Goal: Transaction & Acquisition: Purchase product/service

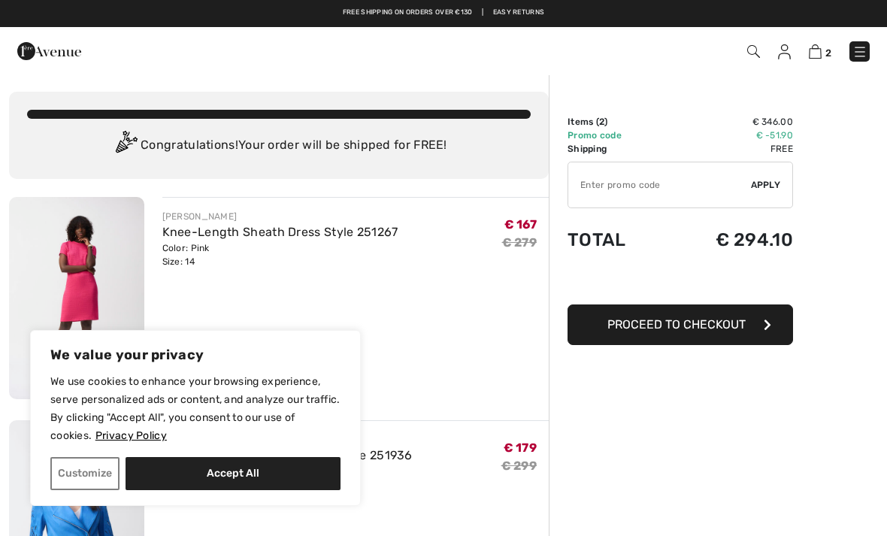
click at [234, 476] on button "Accept All" at bounding box center [233, 473] width 215 height 33
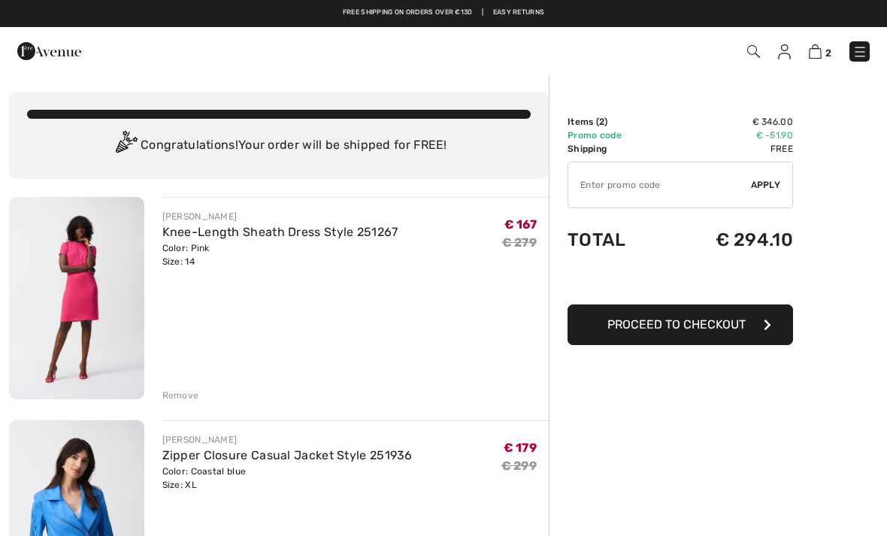
checkbox input "true"
click at [600, 186] on input "TEXT" at bounding box center [659, 184] width 183 height 45
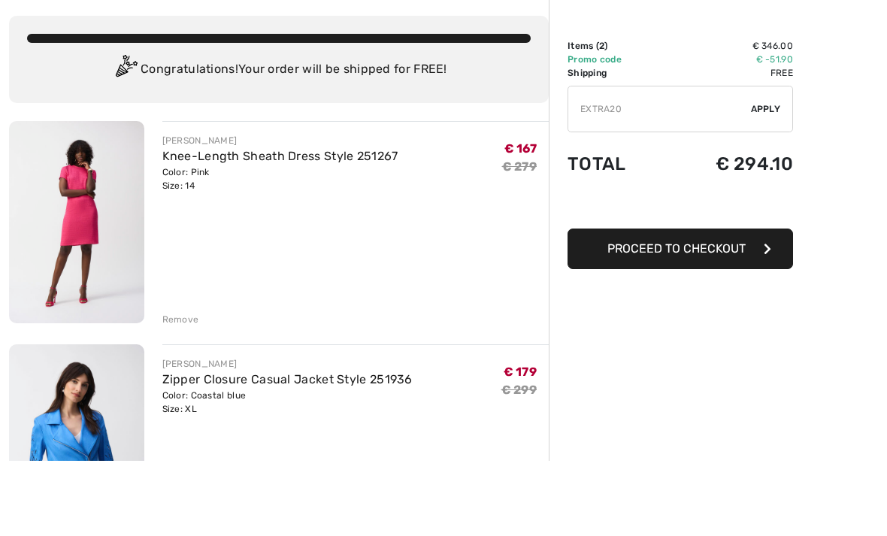
click at [750, 162] on input "TEXT" at bounding box center [659, 184] width 183 height 45
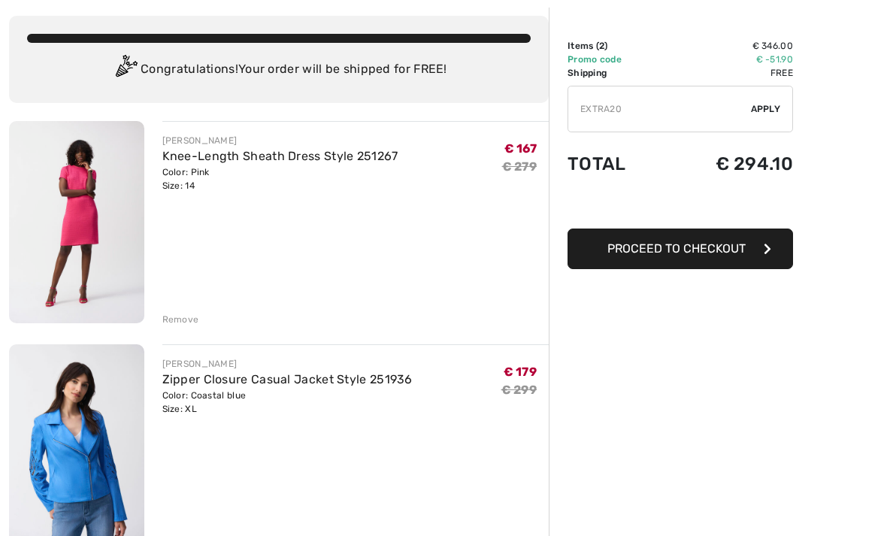
type input "EXTRA20"
click at [761, 113] on span "Apply" at bounding box center [766, 109] width 30 height 14
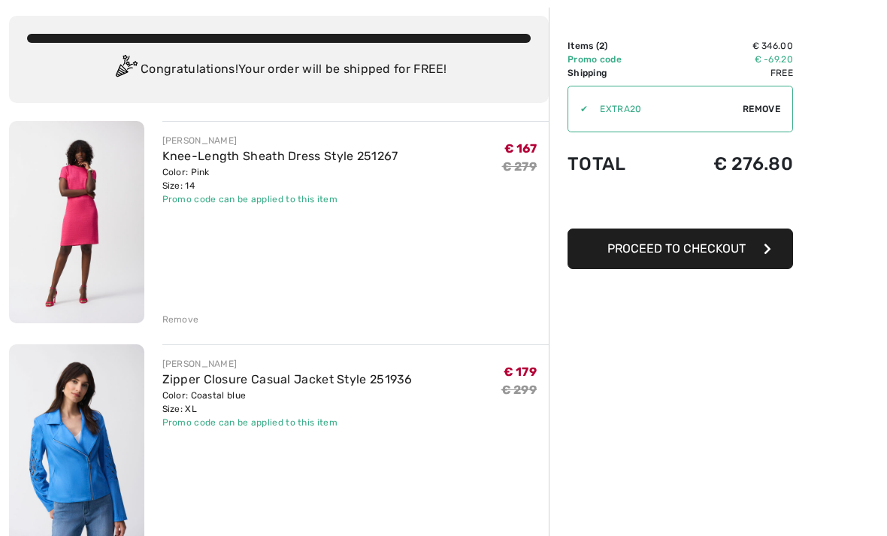
click at [195, 162] on link "Knee-Length Sheath Dress Style 251267" at bounding box center [280, 156] width 236 height 14
click at [89, 431] on img at bounding box center [76, 445] width 135 height 202
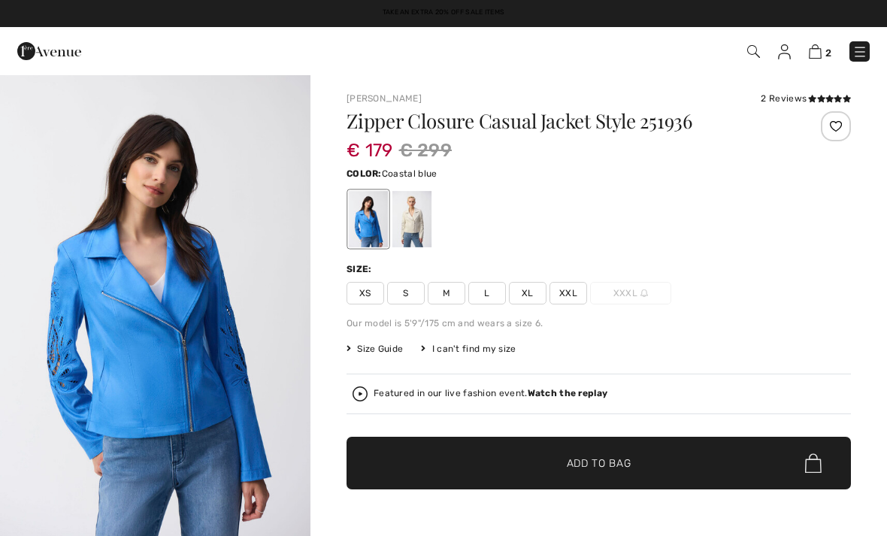
checkbox input "true"
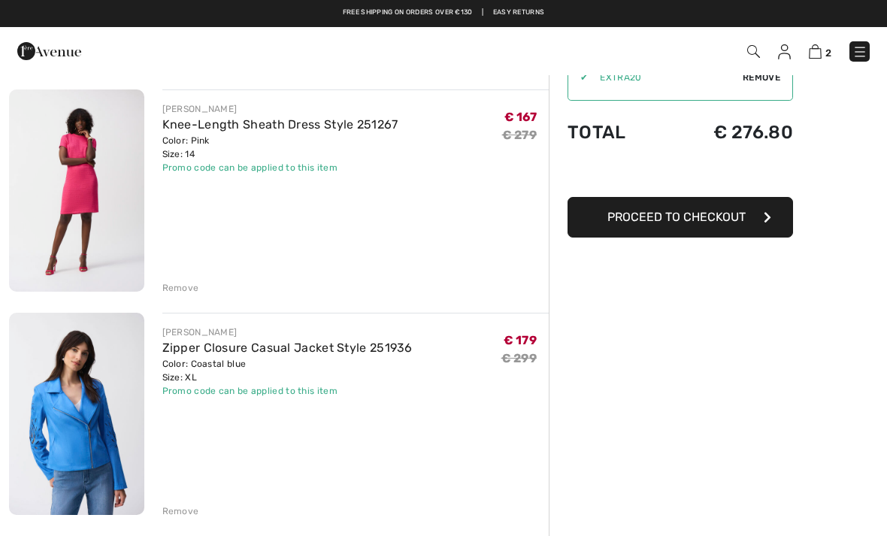
scroll to position [63, 0]
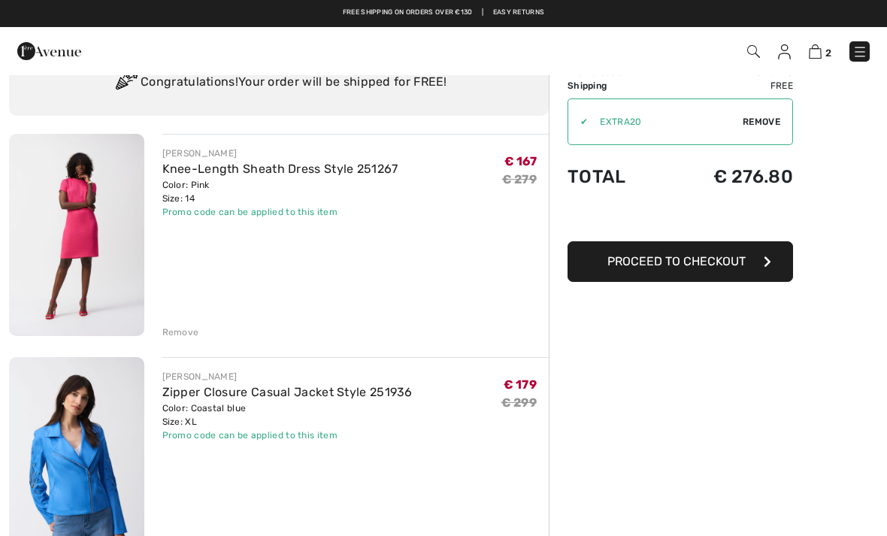
click at [82, 215] on img at bounding box center [76, 235] width 135 height 202
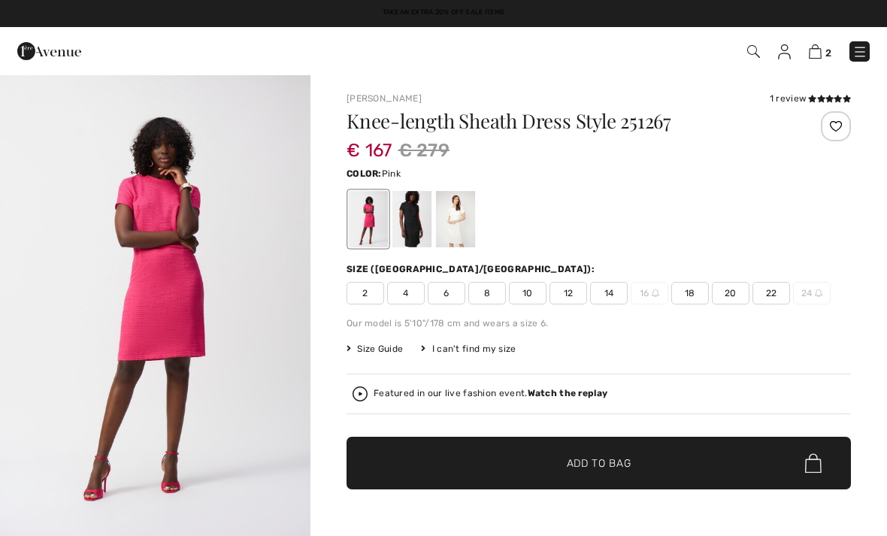
checkbox input "true"
click at [810, 60] on span "2" at bounding box center [626, 51] width 488 height 20
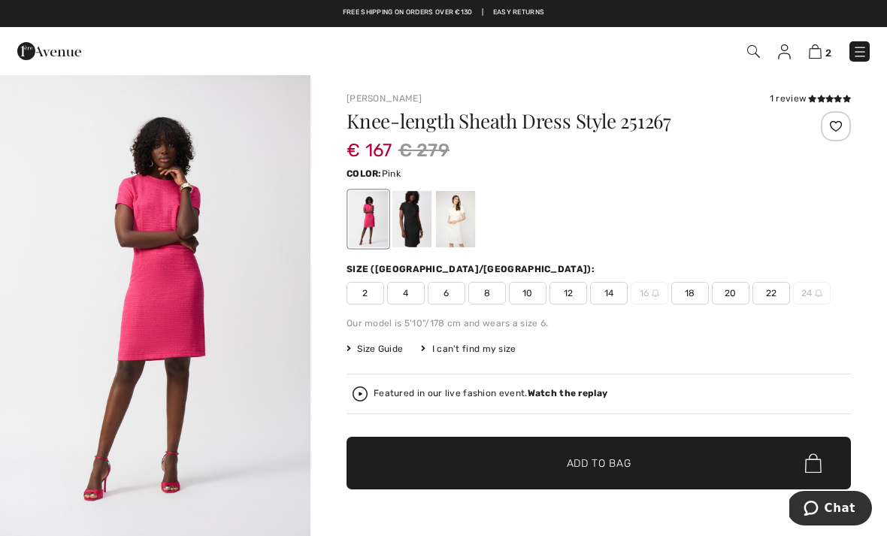
click at [810, 56] on img at bounding box center [815, 51] width 13 height 14
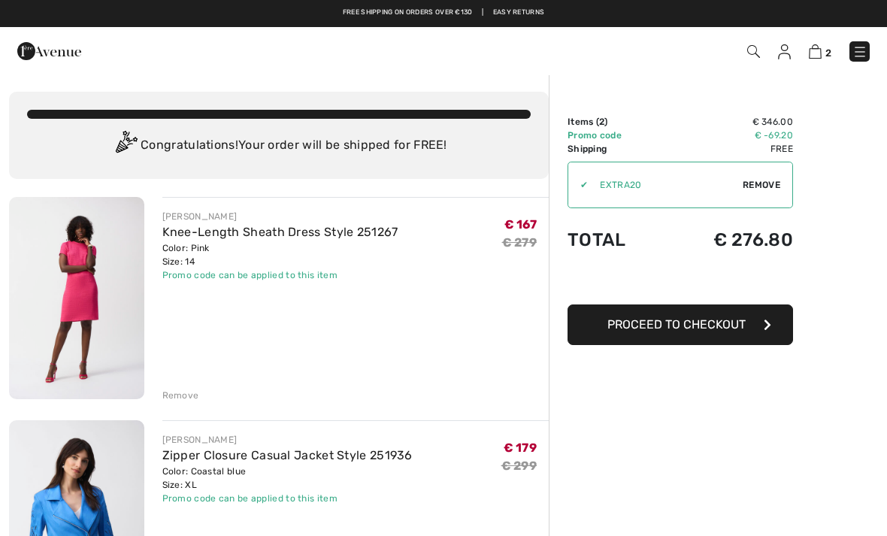
click at [668, 326] on span "Proceed to Checkout" at bounding box center [676, 324] width 138 height 14
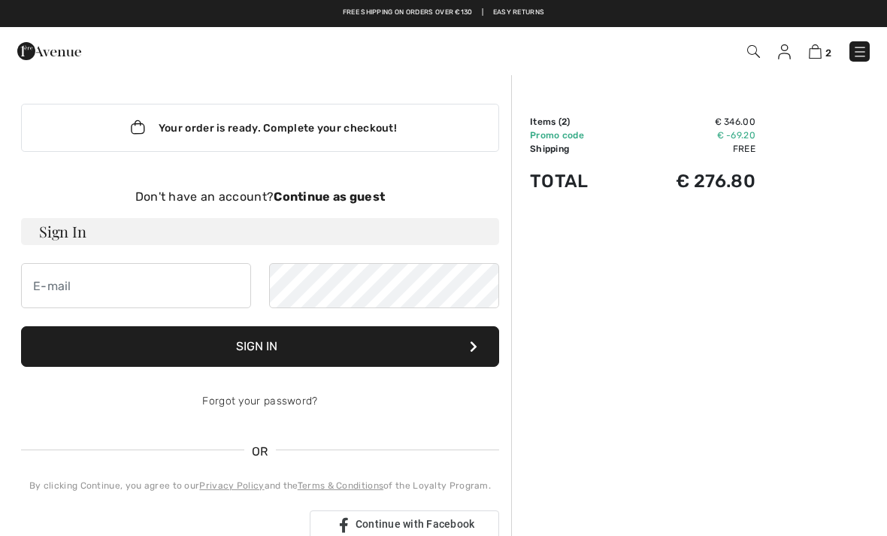
click at [74, 233] on h3 "Sign In" at bounding box center [260, 231] width 478 height 27
click at [68, 289] on input "email" at bounding box center [136, 285] width 230 height 45
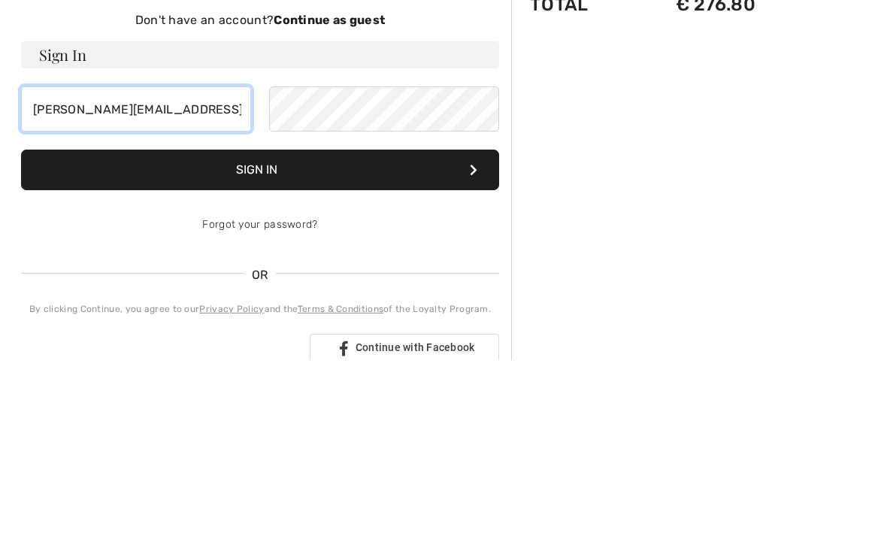
type input "roosen.eddy@telenet.be"
click at [260, 326] on button "Sign In" at bounding box center [260, 346] width 478 height 41
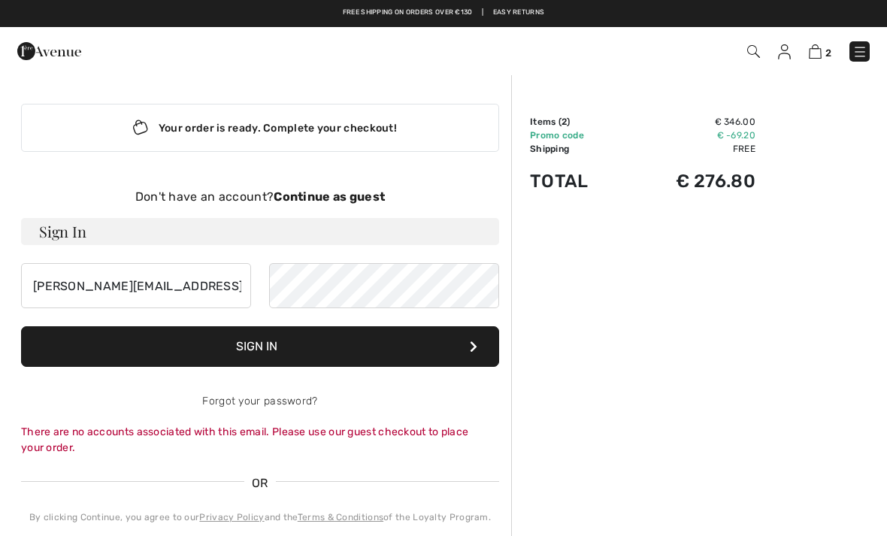
click at [783, 52] on img at bounding box center [784, 51] width 13 height 15
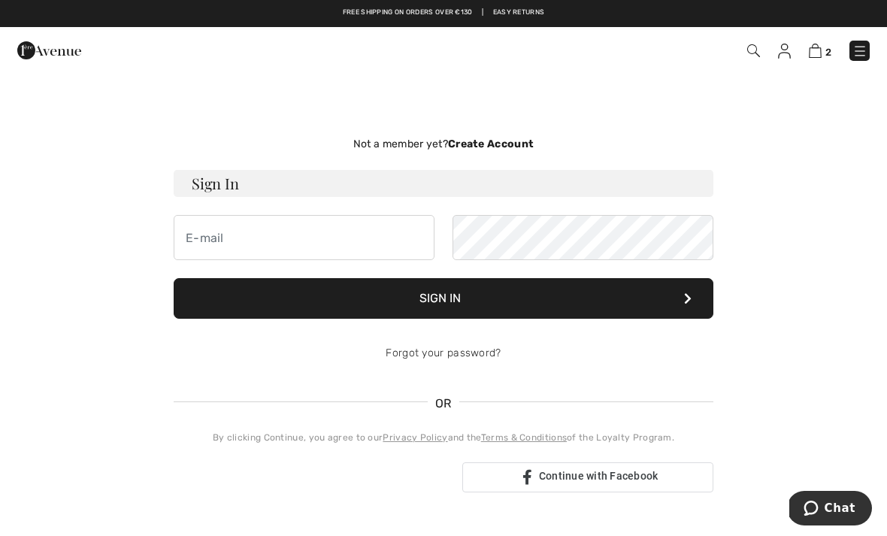
scroll to position [2, 0]
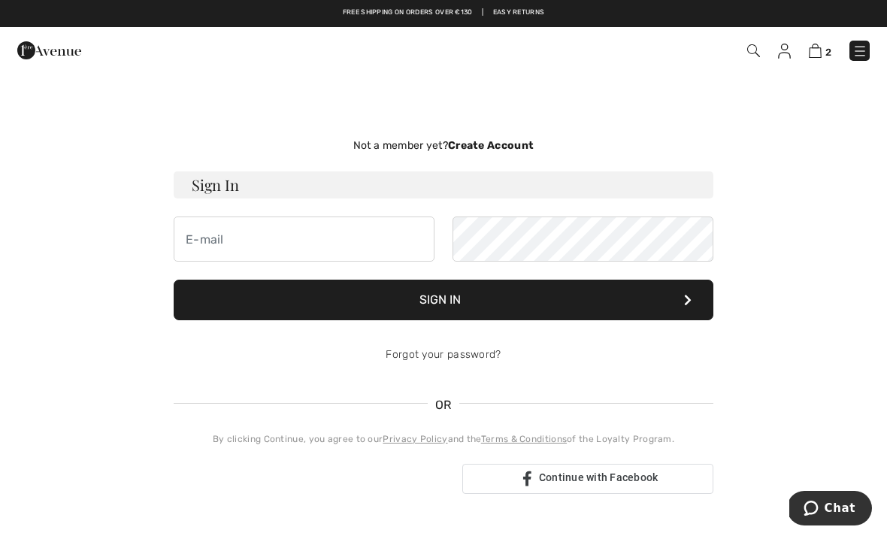
click at [494, 148] on strong "Create Account" at bounding box center [491, 145] width 86 height 13
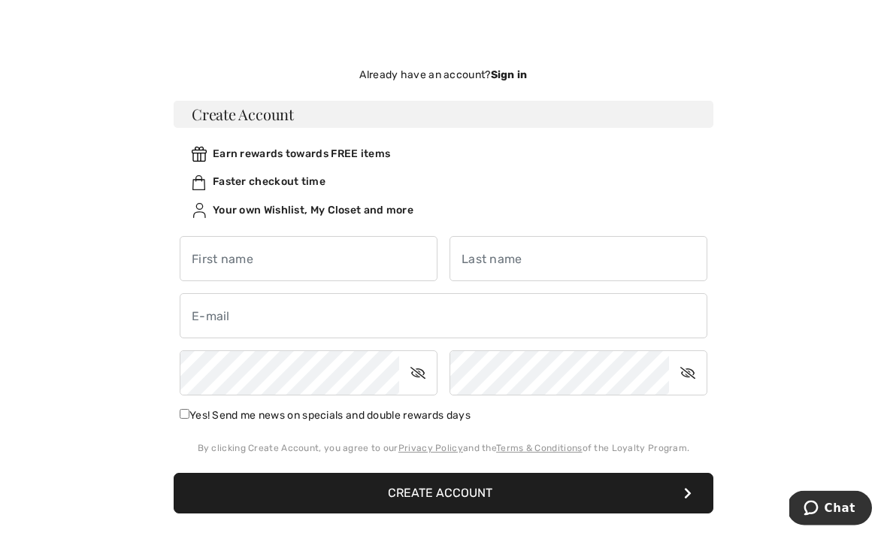
scroll to position [77, 0]
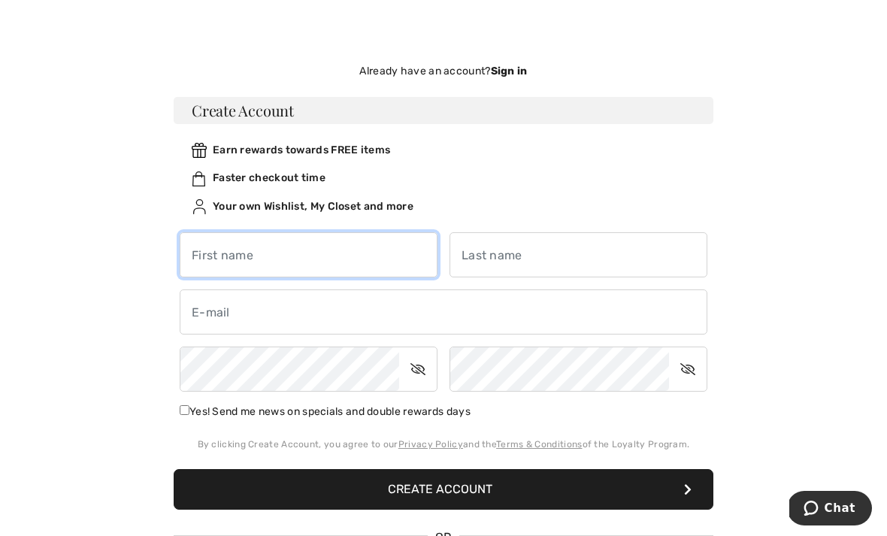
click at [225, 252] on input "text" at bounding box center [309, 254] width 258 height 45
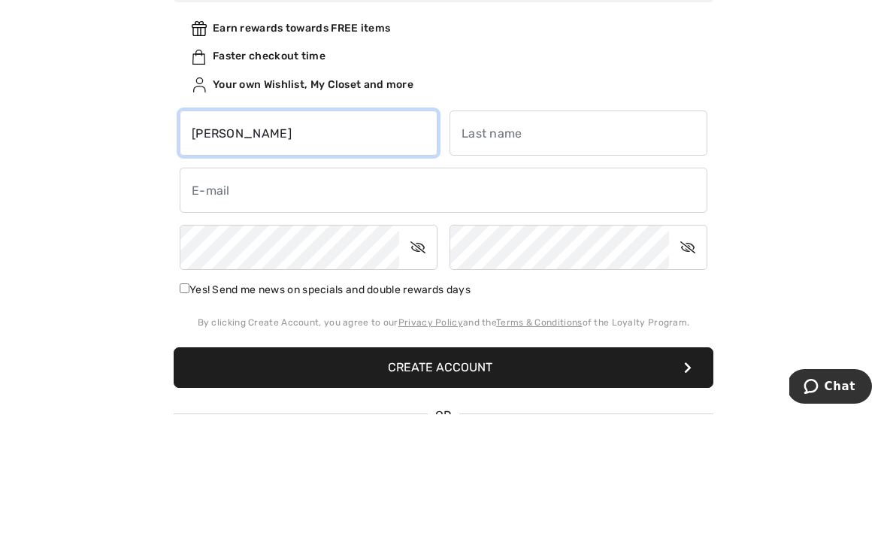
type input "Christiane"
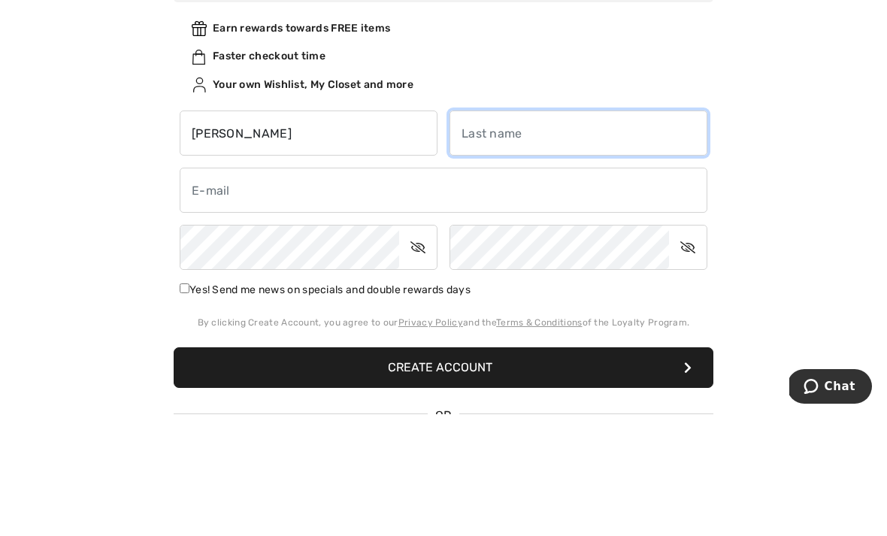
click at [482, 232] on input "text" at bounding box center [578, 254] width 258 height 45
type input "Holsbeeks"
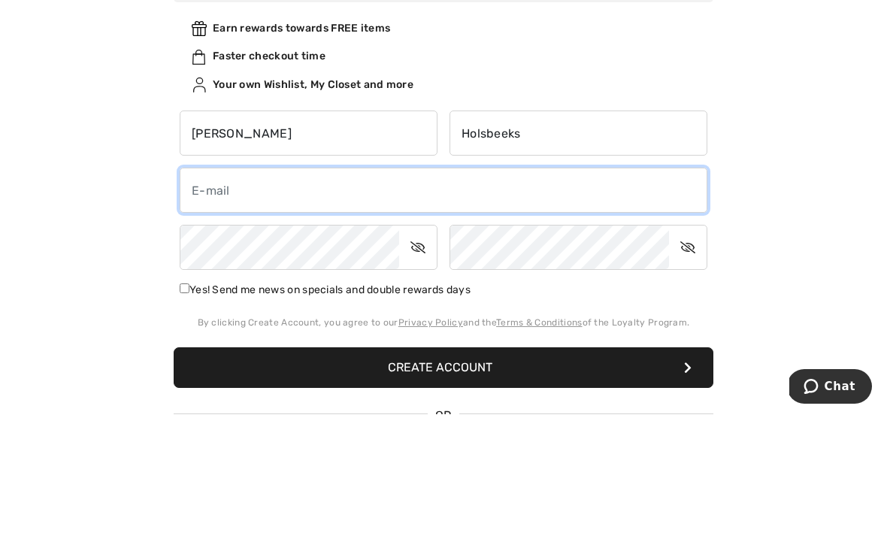
click at [223, 289] on input "email" at bounding box center [444, 311] width 528 height 45
type input "roosen.eddy@telenet.be"
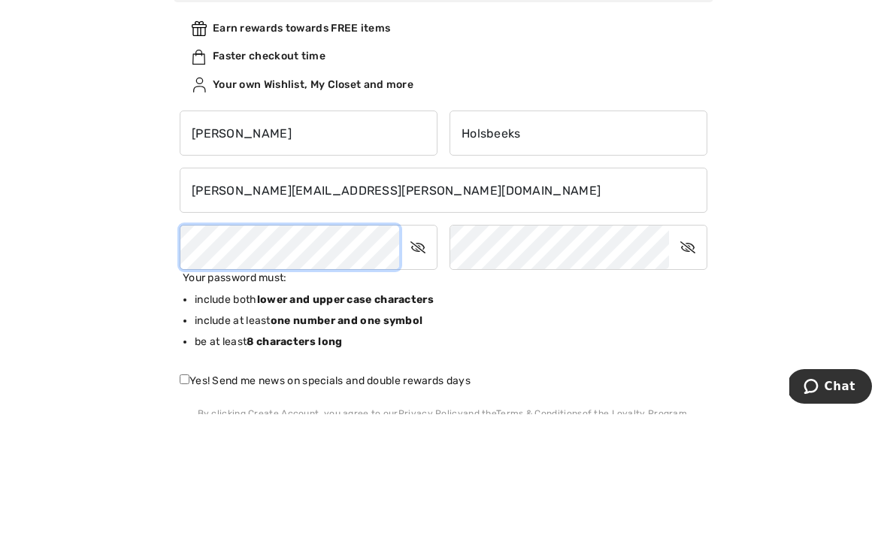
scroll to position [198, 0]
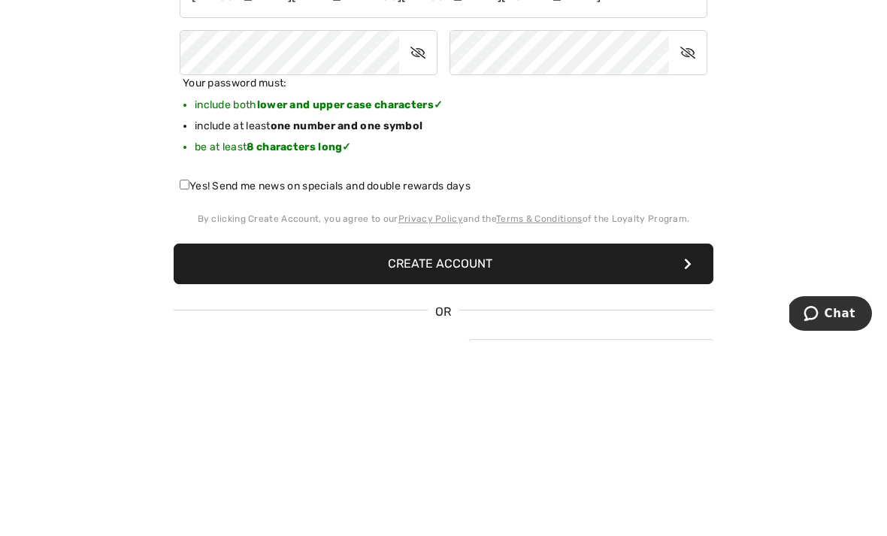
click at [187, 374] on input "Yes! Send me news on specials and double rewards days" at bounding box center [185, 379] width 10 height 10
checkbox input "true"
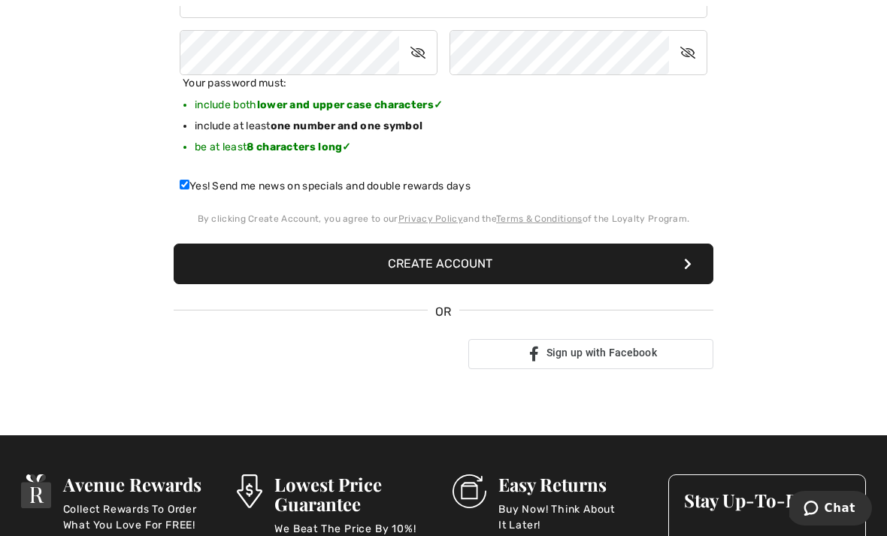
click at [405, 267] on button "Create Account" at bounding box center [444, 263] width 540 height 41
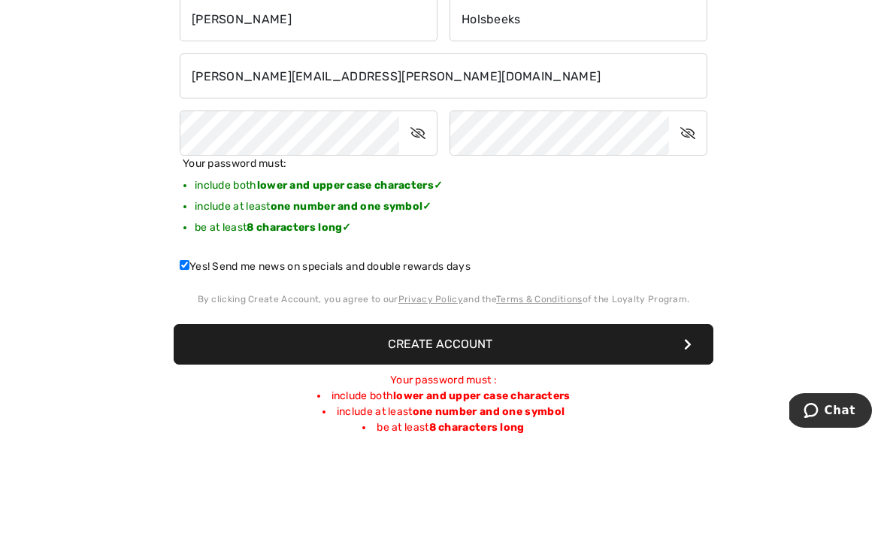
scroll to position [313, 0]
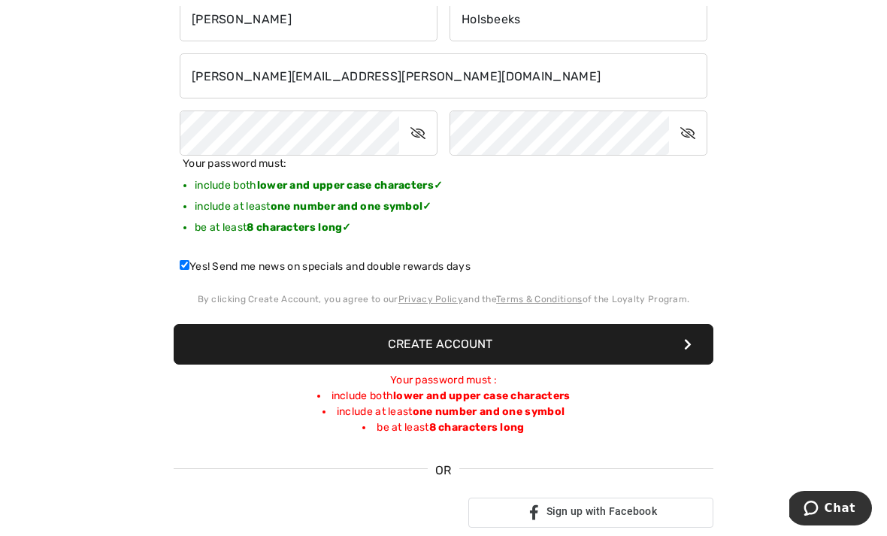
click at [422, 351] on button "Create Account" at bounding box center [444, 344] width 540 height 41
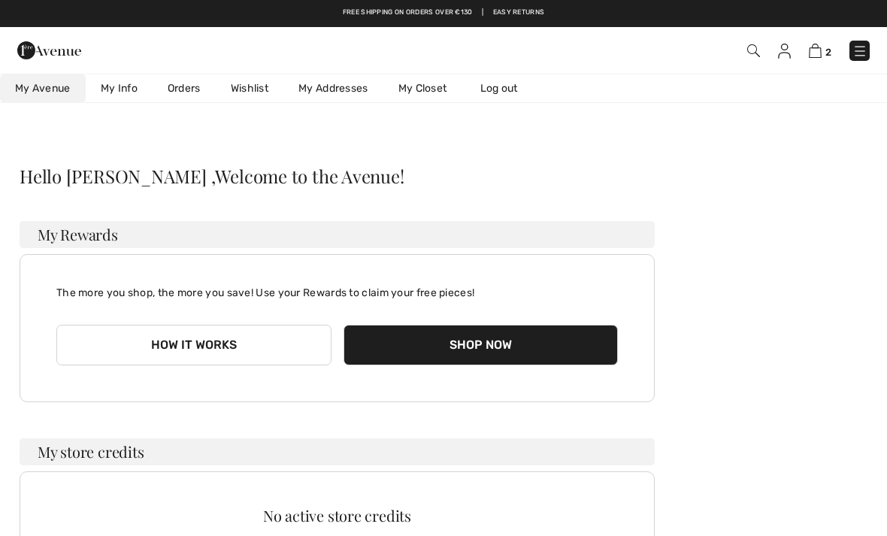
click at [40, 93] on span "My Avenue" at bounding box center [43, 88] width 56 height 13
click at [245, 90] on link "Wishlist" at bounding box center [250, 88] width 68 height 28
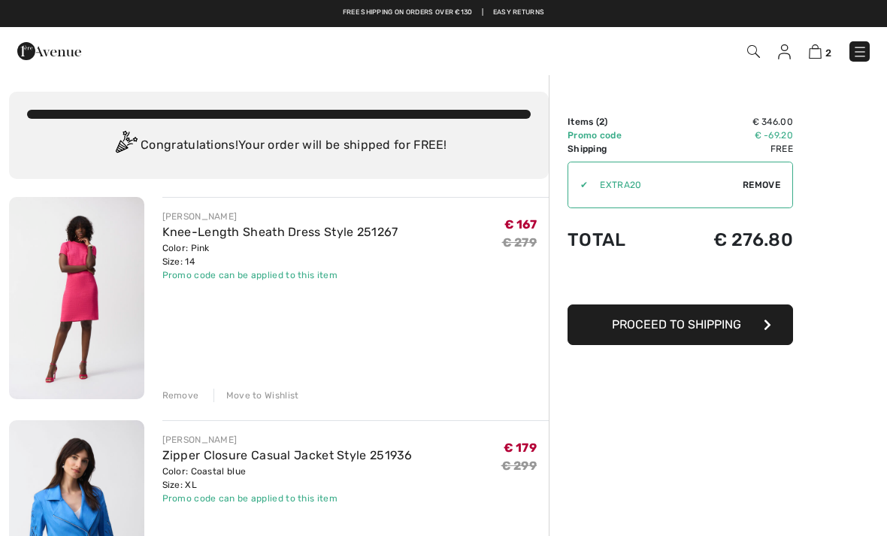
click at [39, 48] on img at bounding box center [49, 51] width 64 height 30
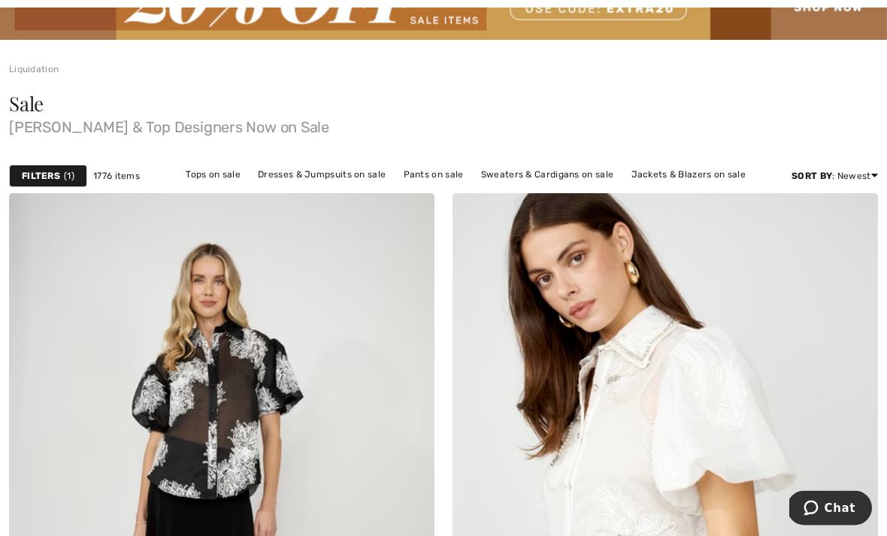
scroll to position [118, 0]
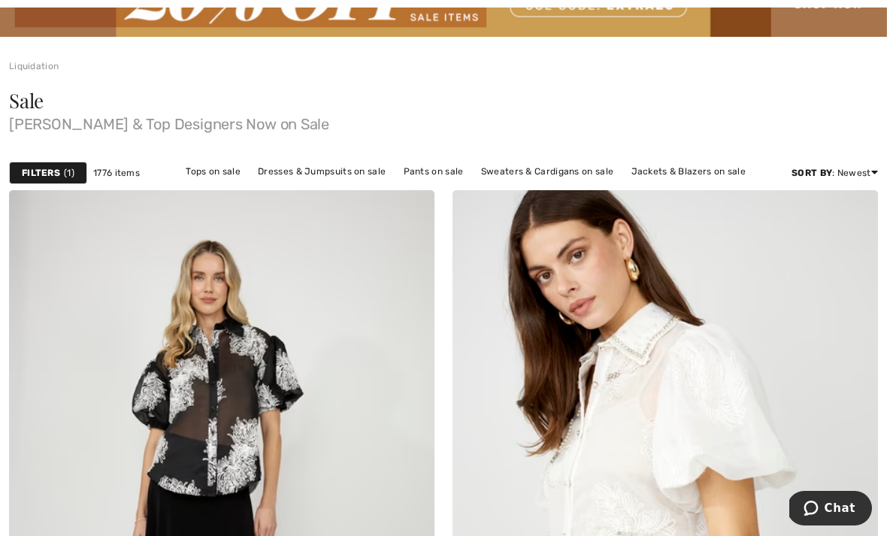
click at [61, 177] on div "Filters 1" at bounding box center [48, 173] width 78 height 23
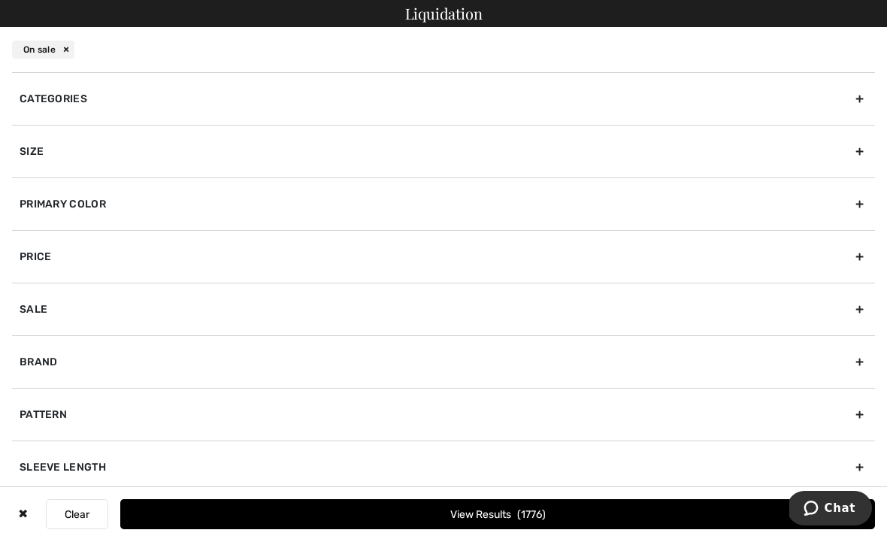
click at [53, 207] on div "Primary Color" at bounding box center [443, 203] width 863 height 53
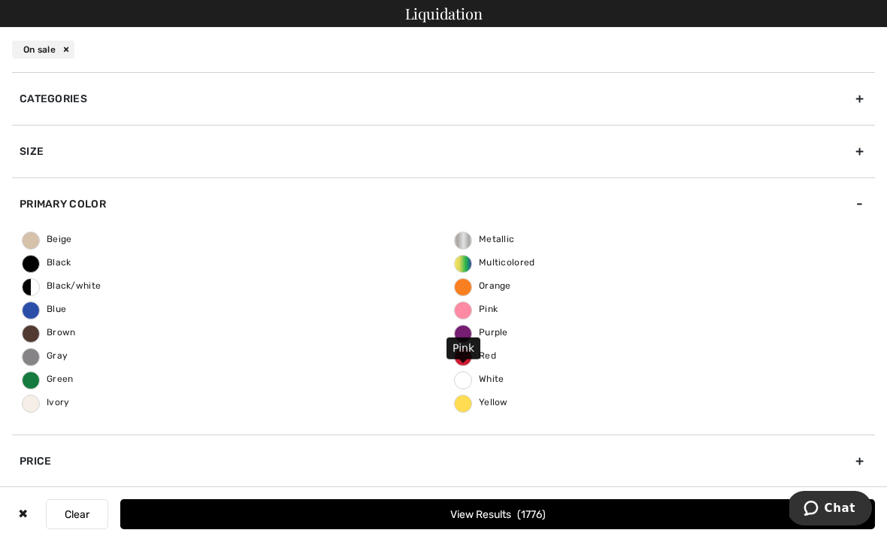
click at [477, 310] on span "Pink" at bounding box center [476, 309] width 43 height 11
click at [0, 0] on input "Pink" at bounding box center [0, 0] width 0 height 0
click at [662, 529] on button "View Results 166" at bounding box center [497, 514] width 755 height 30
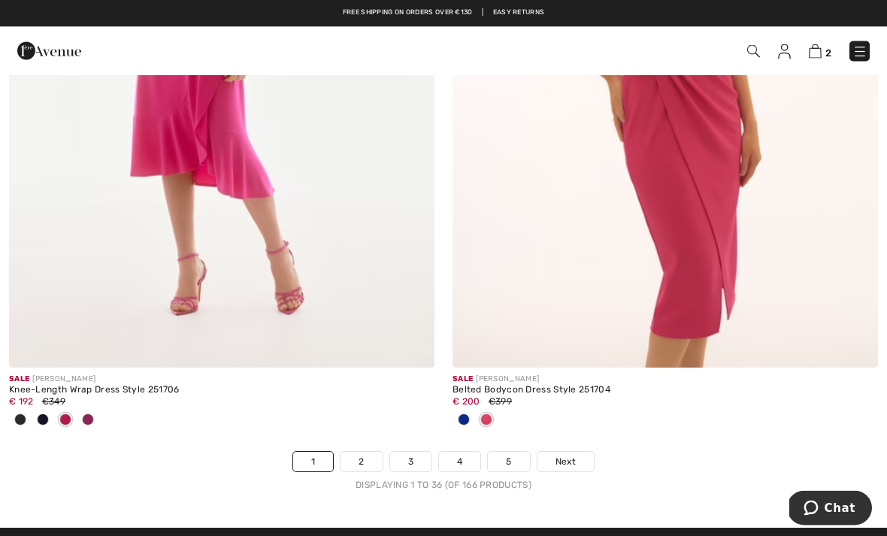
scroll to position [13116, 0]
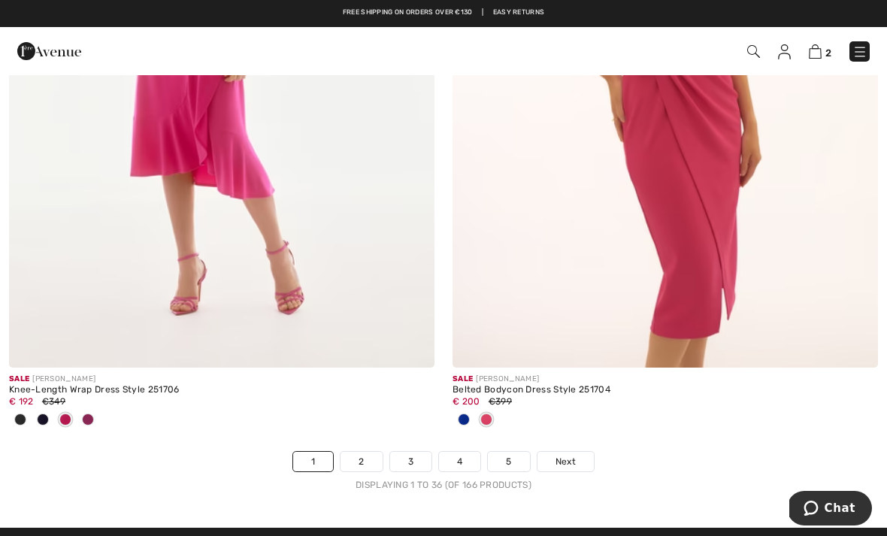
click at [364, 457] on link "2" at bounding box center [360, 462] width 41 height 20
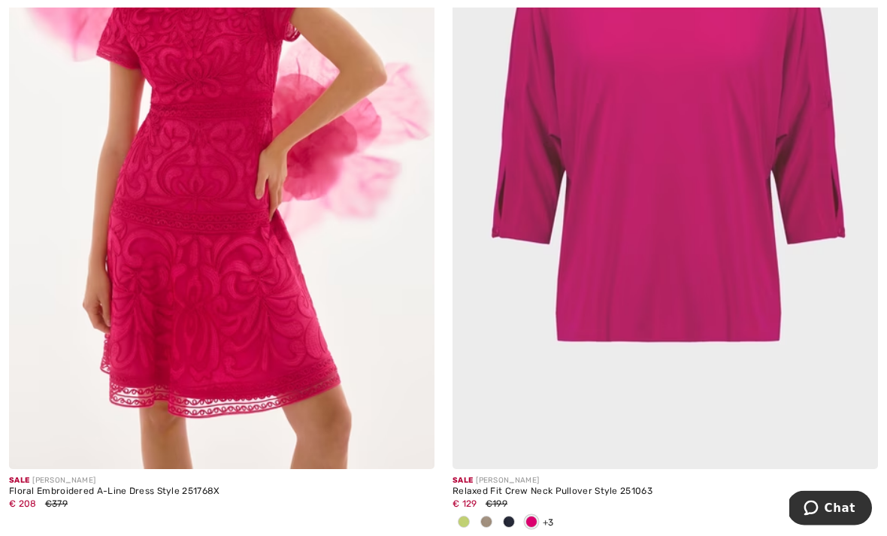
scroll to position [1901, 0]
click at [176, 267] on img at bounding box center [221, 150] width 425 height 638
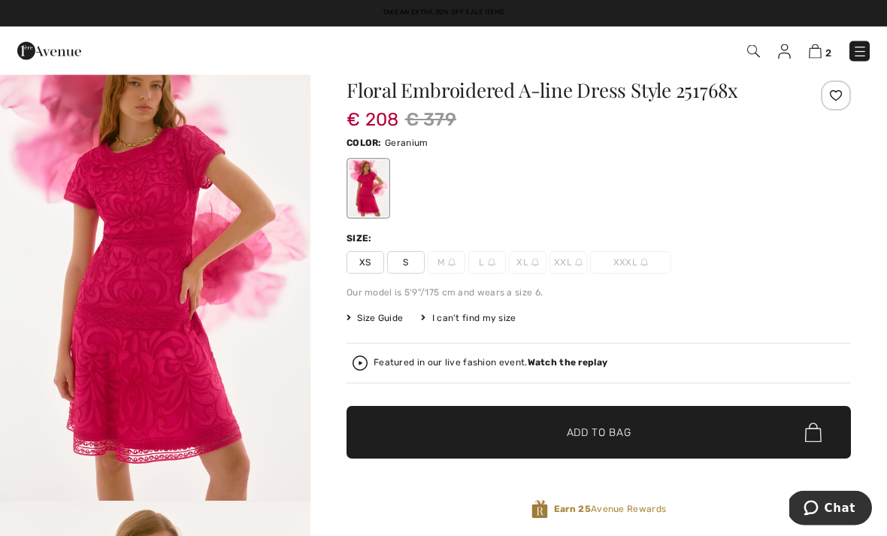
scroll to position [41, 0]
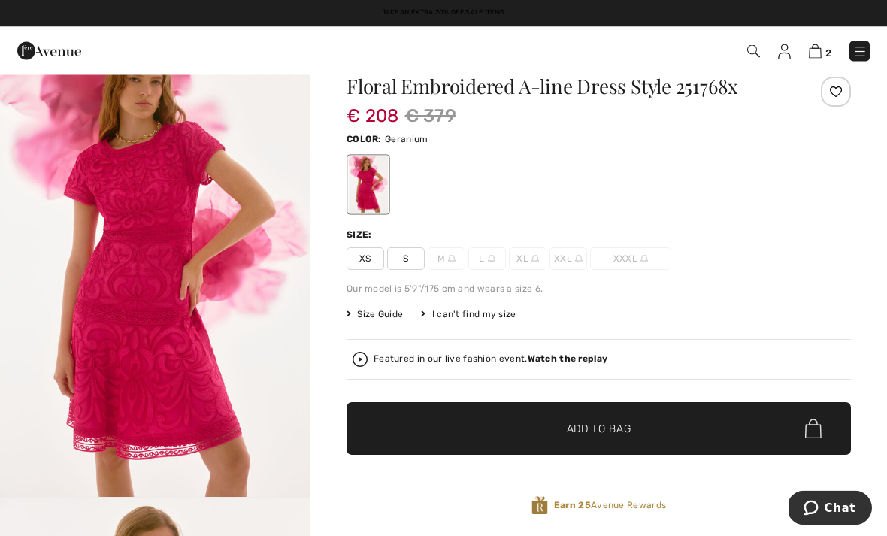
click at [526, 259] on span "XL" at bounding box center [528, 259] width 38 height 23
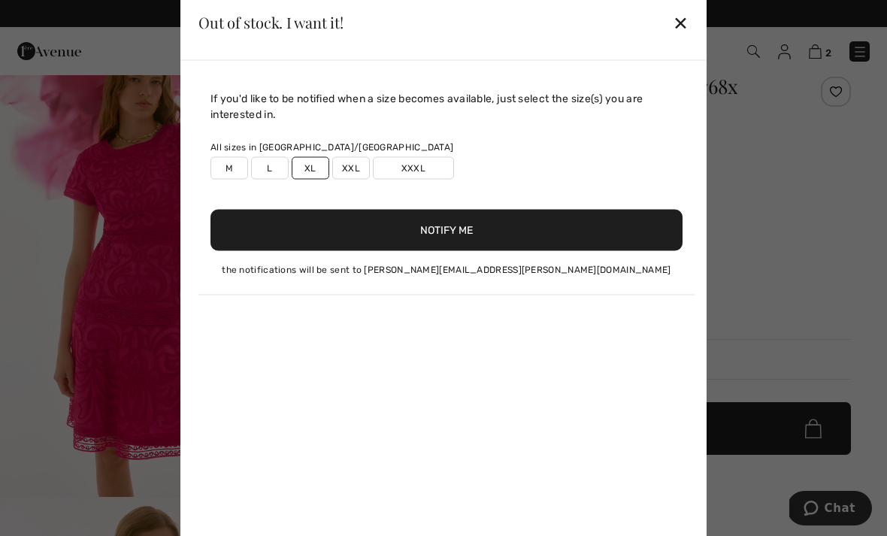
click at [386, 250] on button "Notify Me" at bounding box center [446, 229] width 472 height 41
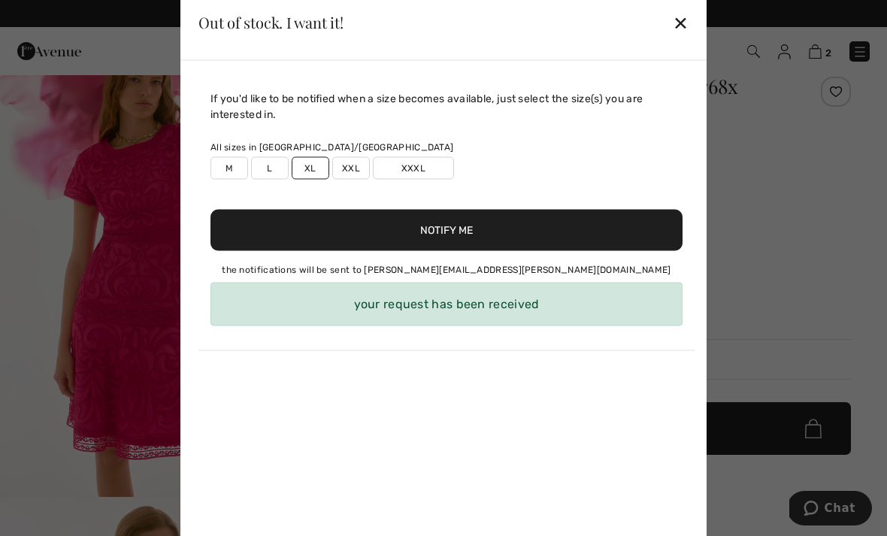
click at [677, 38] on div "✕" at bounding box center [681, 23] width 16 height 32
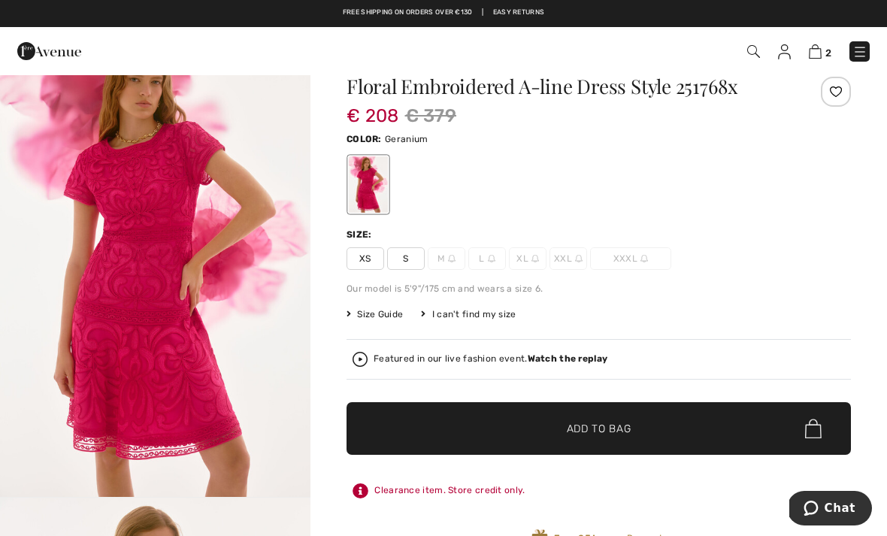
scroll to position [0, 0]
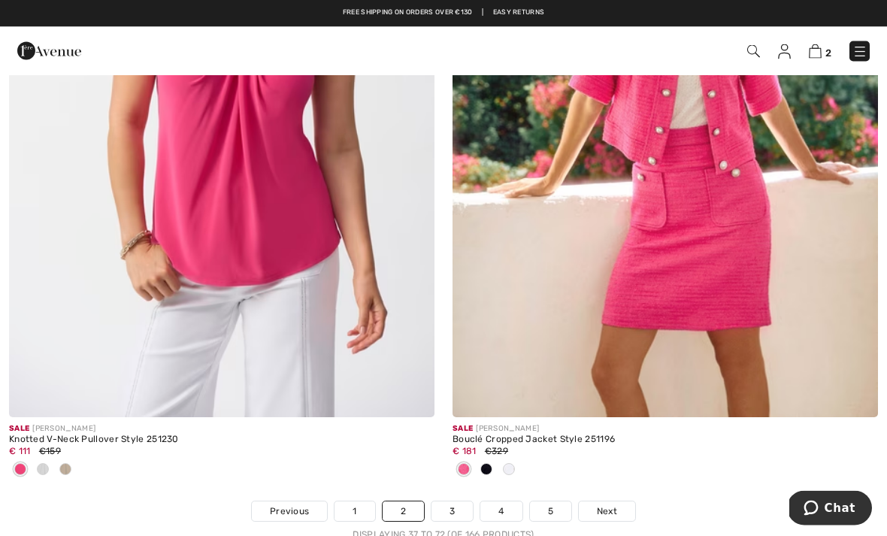
scroll to position [13086, 0]
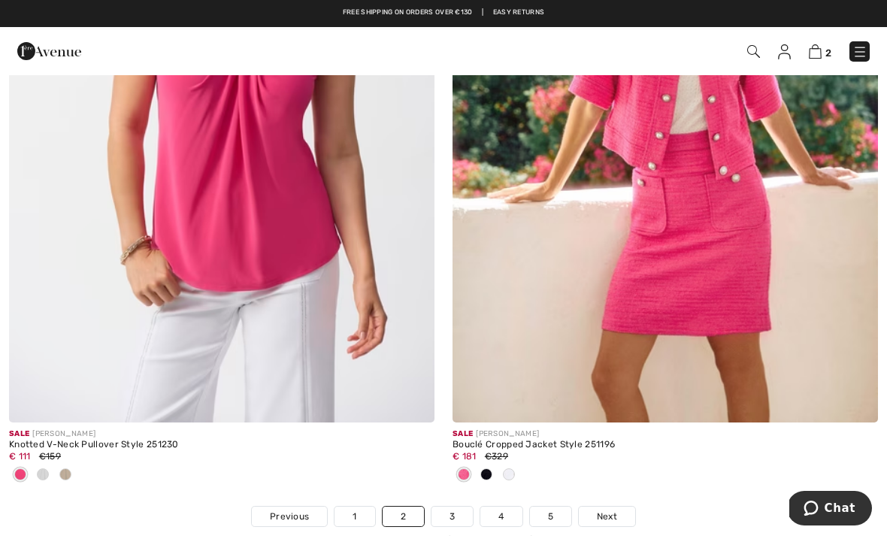
click at [643, 209] on img at bounding box center [664, 103] width 425 height 638
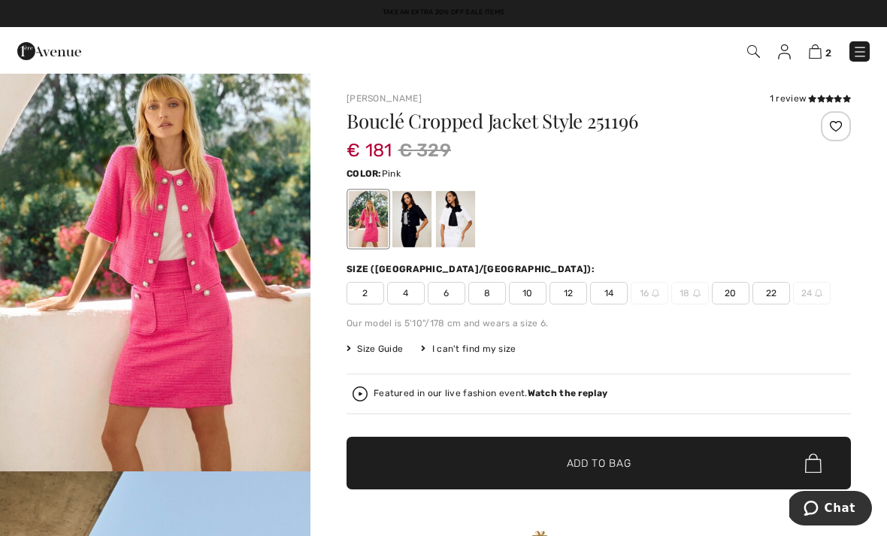
scroll to position [58, 0]
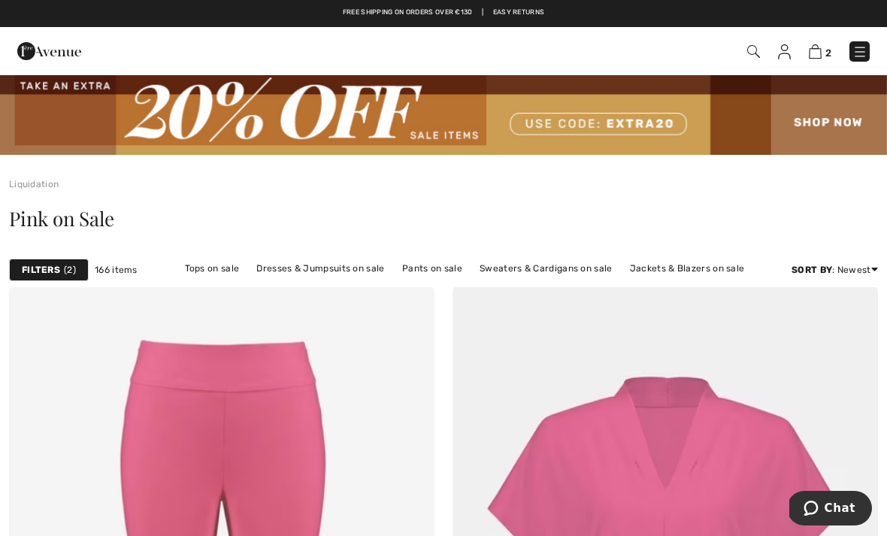
click at [434, 271] on link "Pants on sale" at bounding box center [432, 269] width 75 height 20
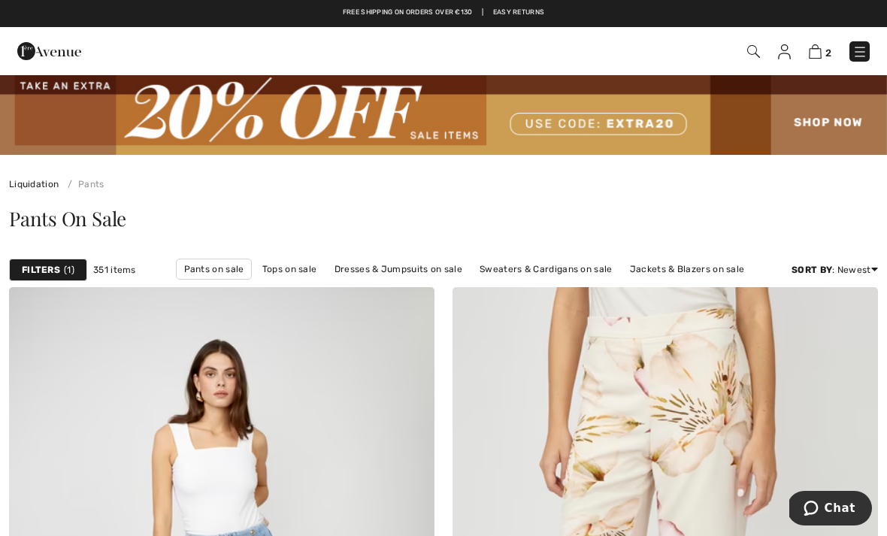
click at [59, 273] on strong "Filters" at bounding box center [41, 270] width 38 height 14
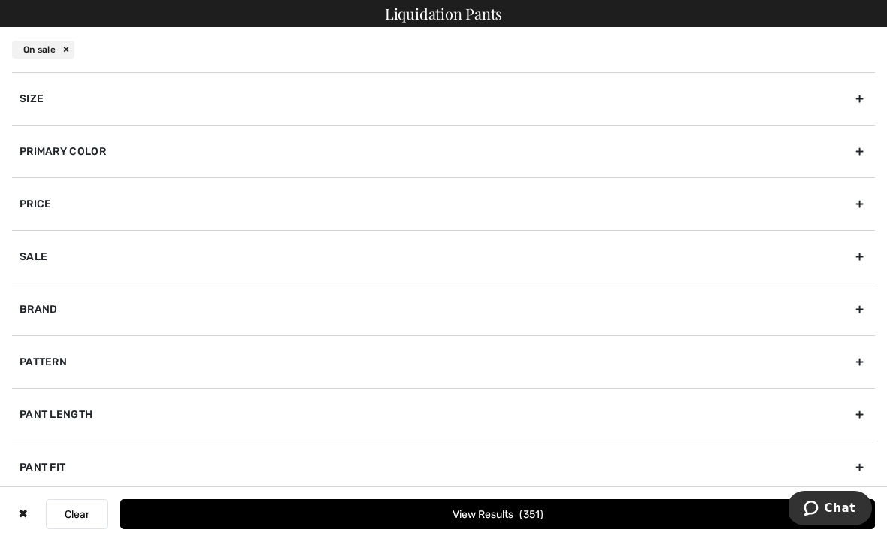
click at [78, 153] on div "Primary Color" at bounding box center [443, 151] width 863 height 53
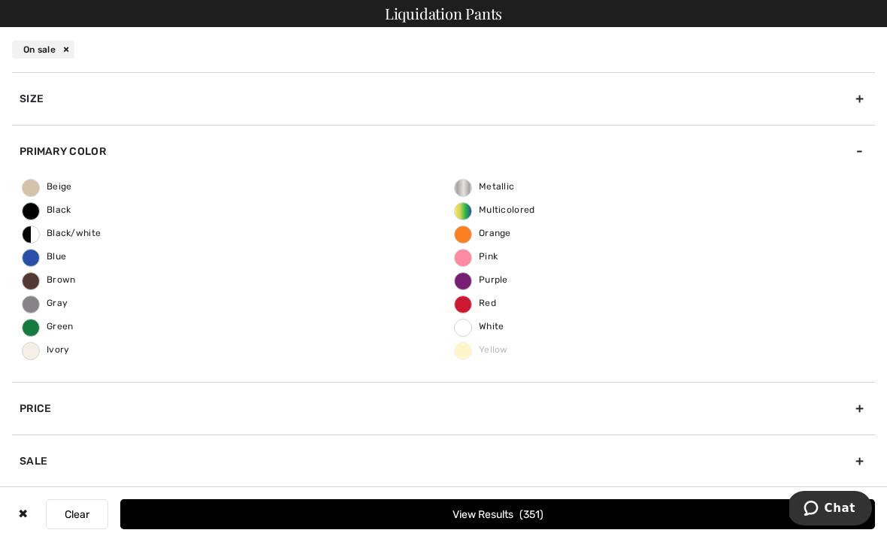
click at [57, 212] on span "Black" at bounding box center [47, 209] width 49 height 11
click at [0, 0] on input "Black" at bounding box center [0, 0] width 0 height 0
click at [567, 522] on button "View Results 123" at bounding box center [497, 514] width 755 height 30
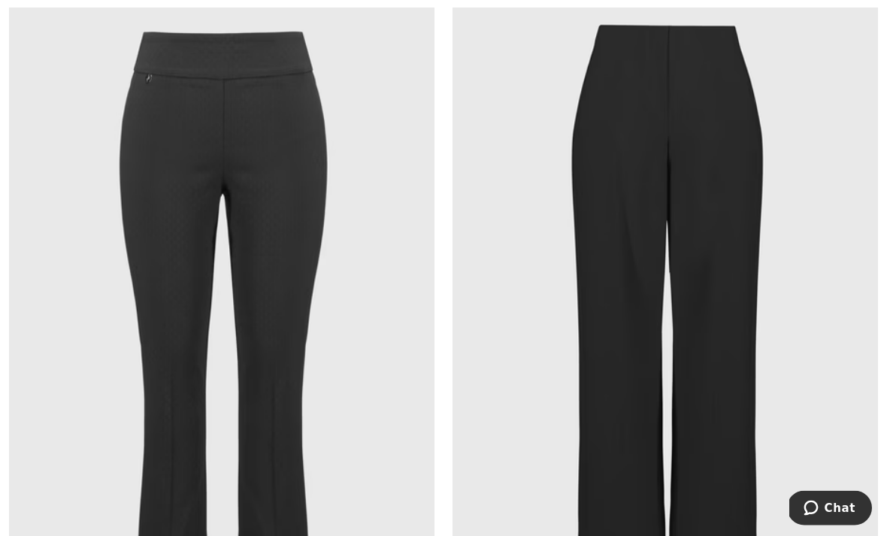
scroll to position [8368, 0]
click at [623, 271] on img at bounding box center [664, 319] width 425 height 638
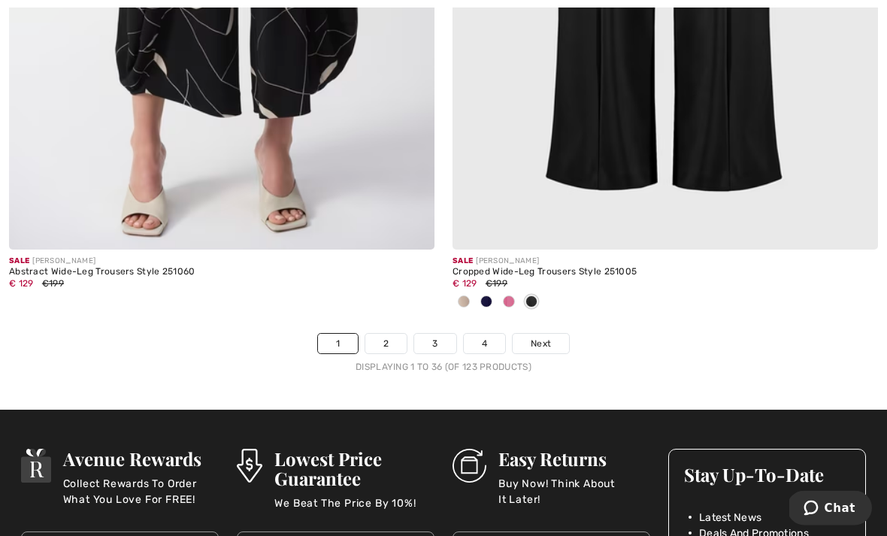
scroll to position [13209, 0]
click at [390, 334] on link "2" at bounding box center [385, 344] width 41 height 20
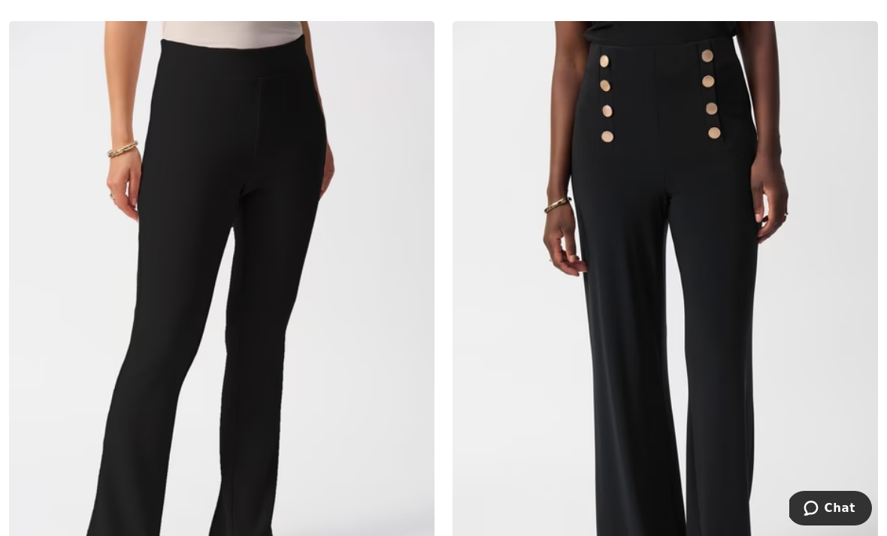
scroll to position [2464, 0]
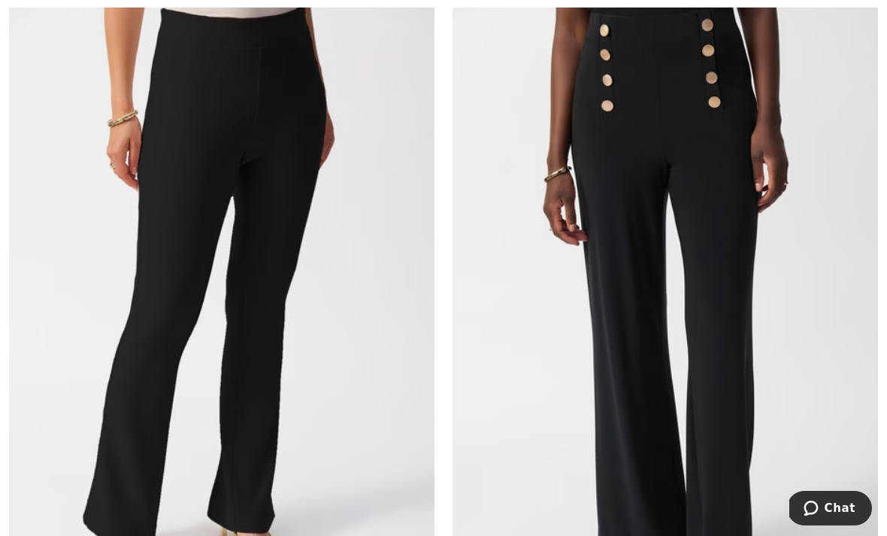
click at [207, 284] on img at bounding box center [221, 309] width 425 height 638
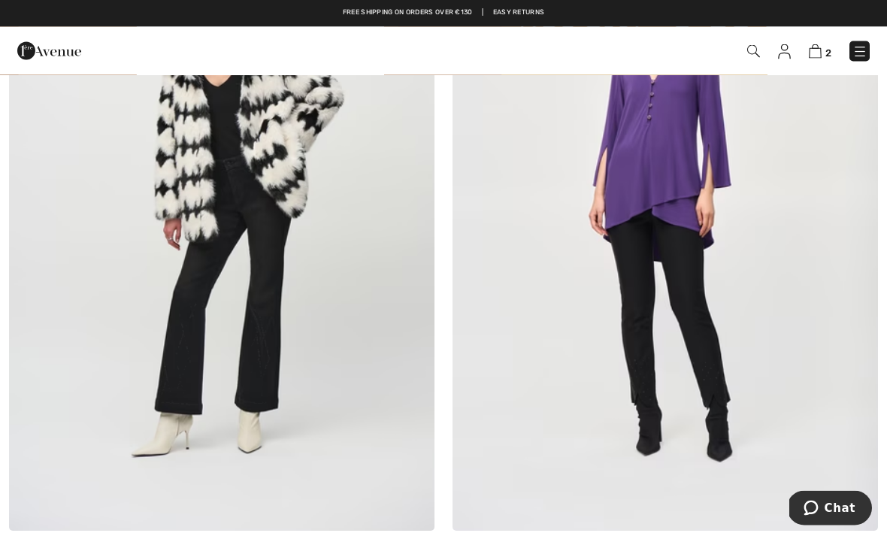
scroll to position [12778, 0]
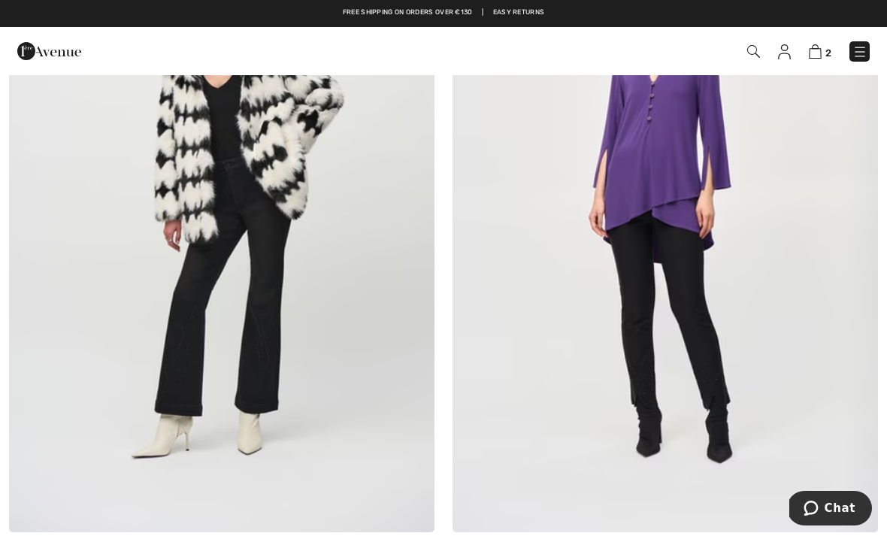
click at [200, 283] on img at bounding box center [221, 213] width 425 height 638
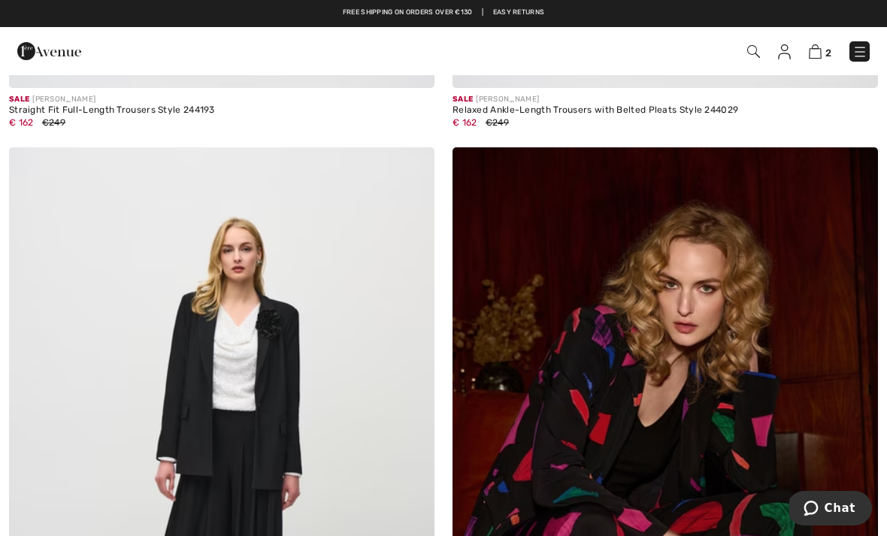
scroll to position [11806, 0]
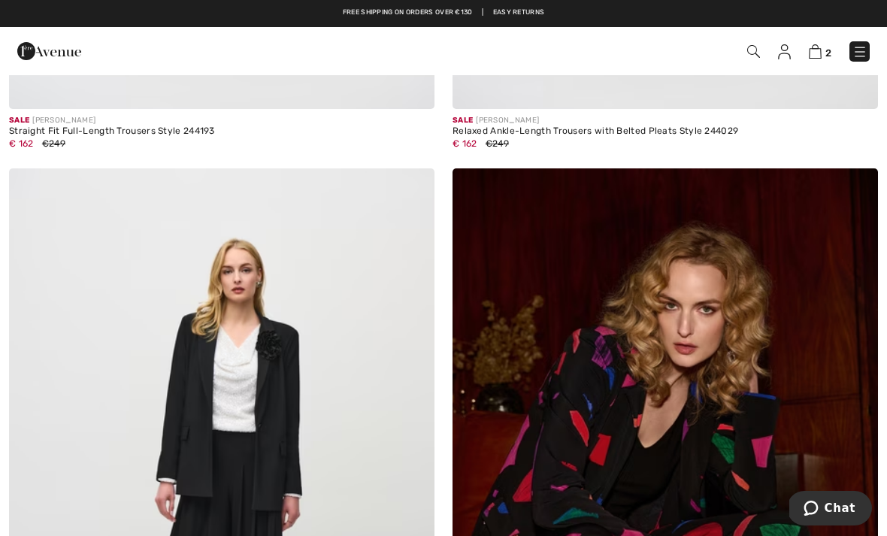
click at [815, 53] on img at bounding box center [815, 51] width 13 height 14
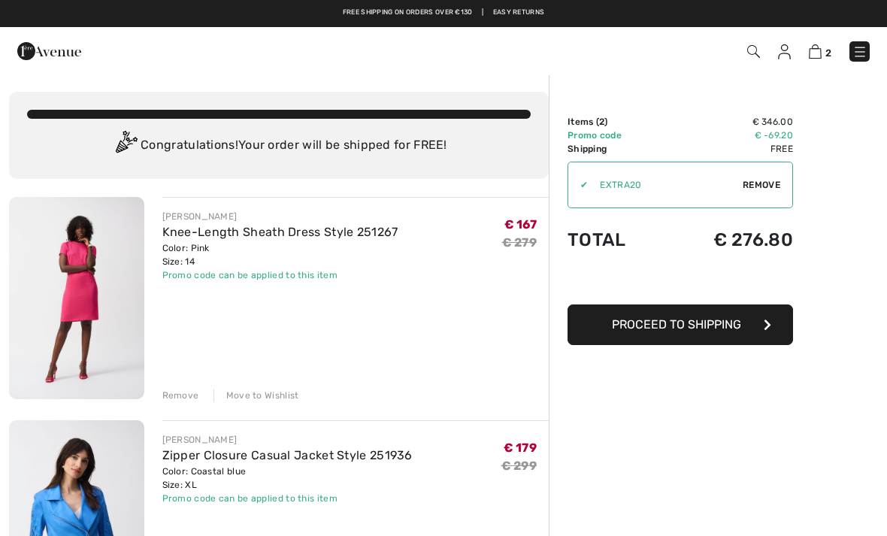
click at [653, 329] on span "Proceed to Shipping" at bounding box center [676, 324] width 129 height 14
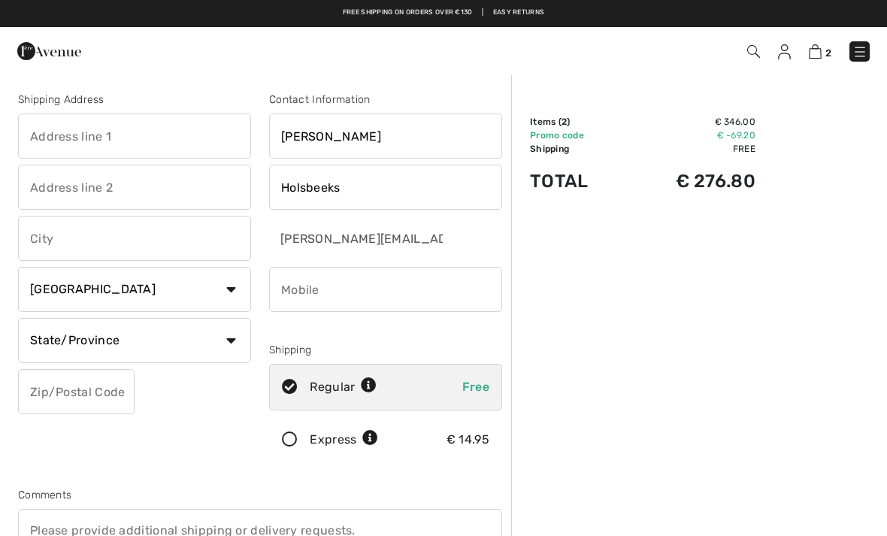
click at [59, 137] on input "text" at bounding box center [134, 135] width 233 height 45
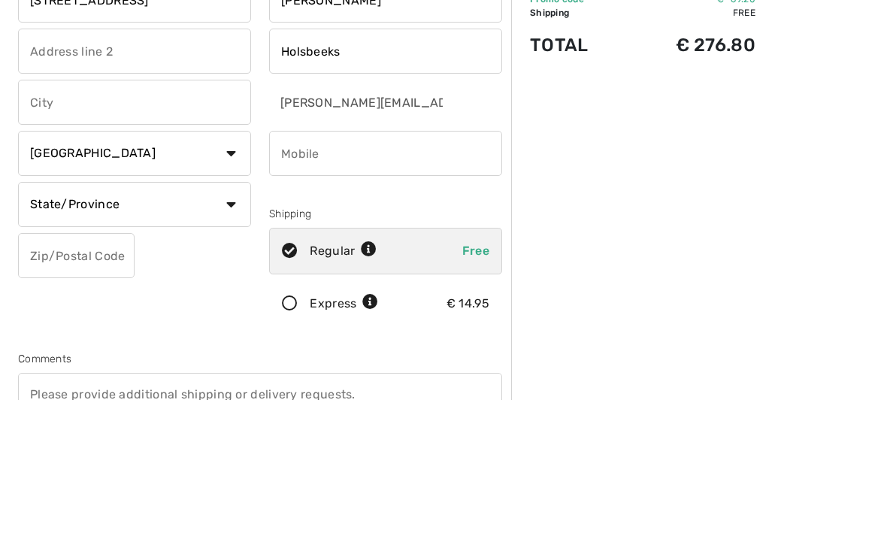
type input "[STREET_ADDRESS]"
click at [48, 216] on input "text" at bounding box center [134, 238] width 233 height 45
click at [229, 267] on select "Country Canada United States Afghanistan Aland Islands Albania Algeria American…" at bounding box center [134, 289] width 233 height 45
type input "Hoeleden"
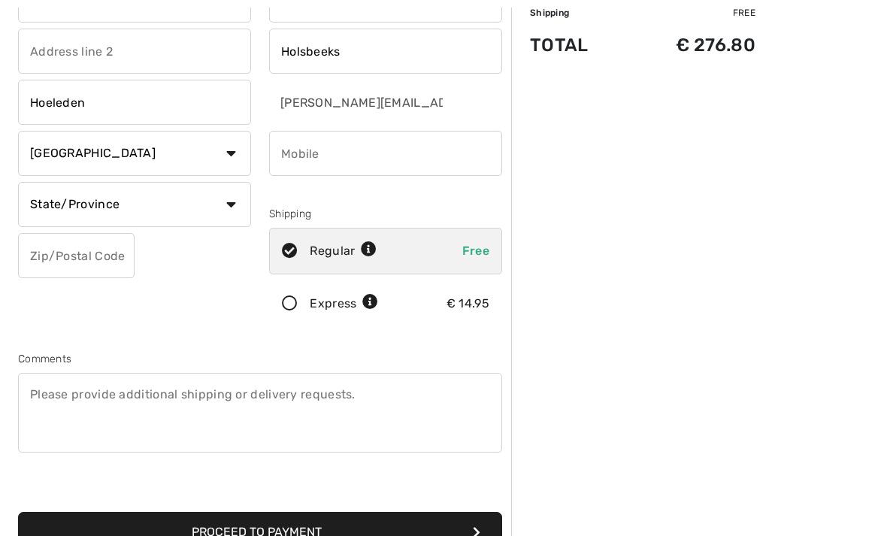
select select "BE"
click at [89, 209] on input "text" at bounding box center [134, 204] width 233 height 45
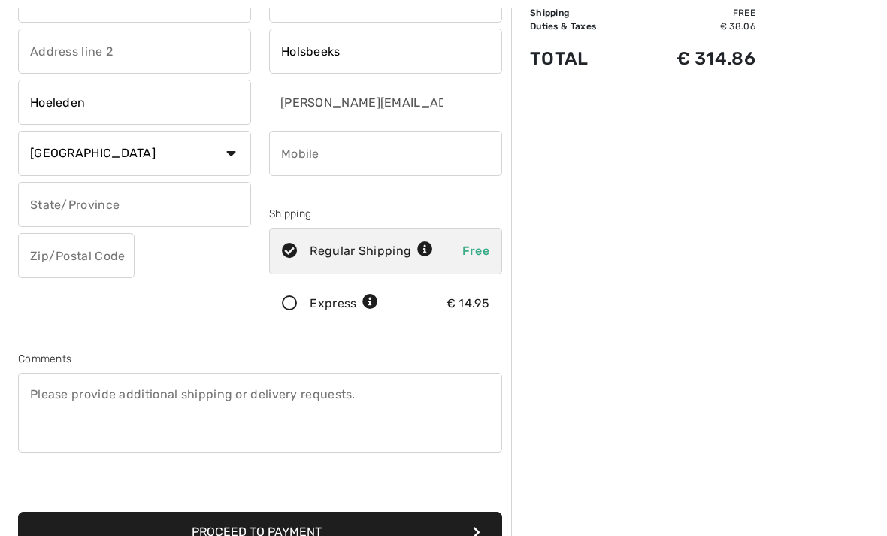
click at [41, 199] on input "text" at bounding box center [134, 204] width 233 height 45
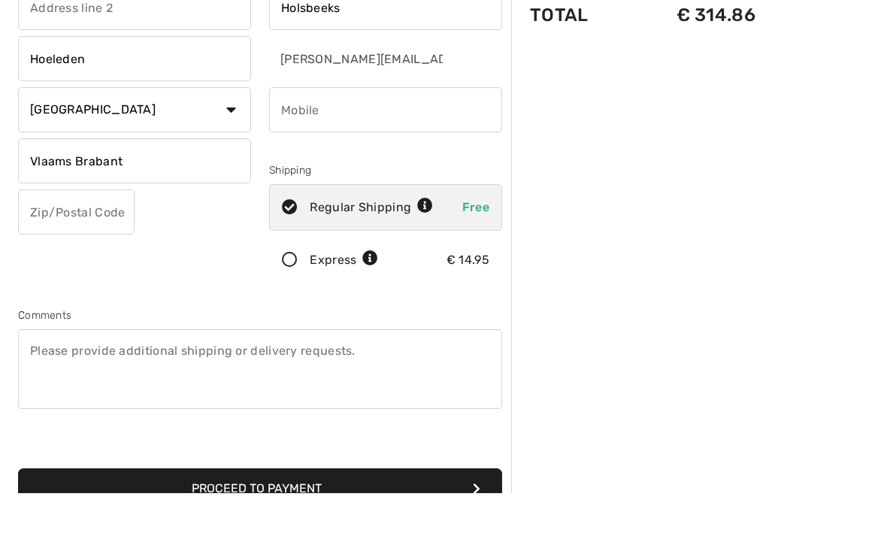
type input "Vlaams Brabant"
click at [62, 233] on input "text" at bounding box center [76, 255] width 116 height 45
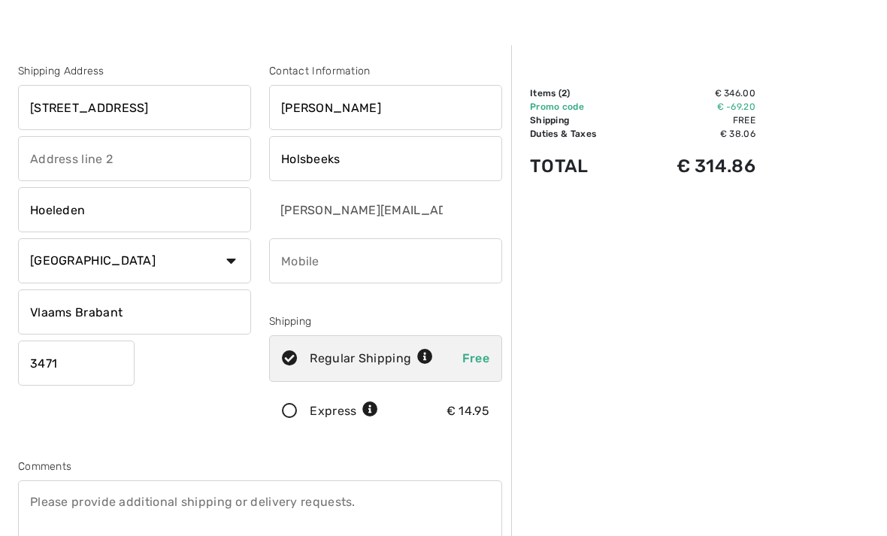
scroll to position [29, 0]
type input "3471"
click at [325, 265] on input "phone" at bounding box center [385, 260] width 233 height 45
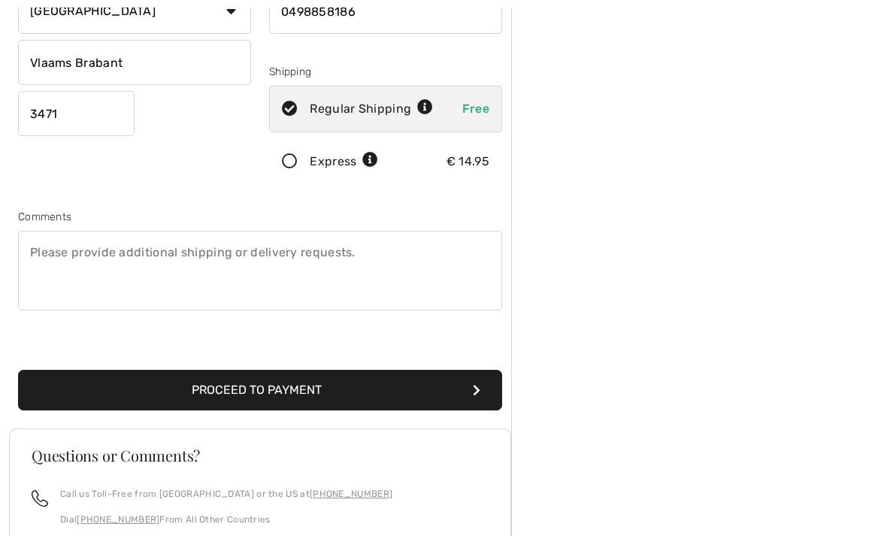
scroll to position [298, 0]
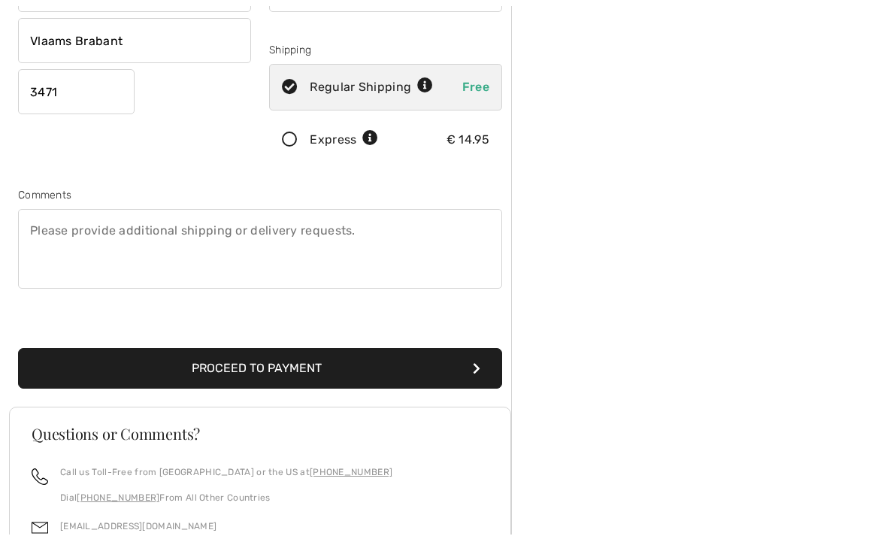
type input "0498858186"
click at [234, 366] on button "Proceed to Payment" at bounding box center [260, 369] width 484 height 41
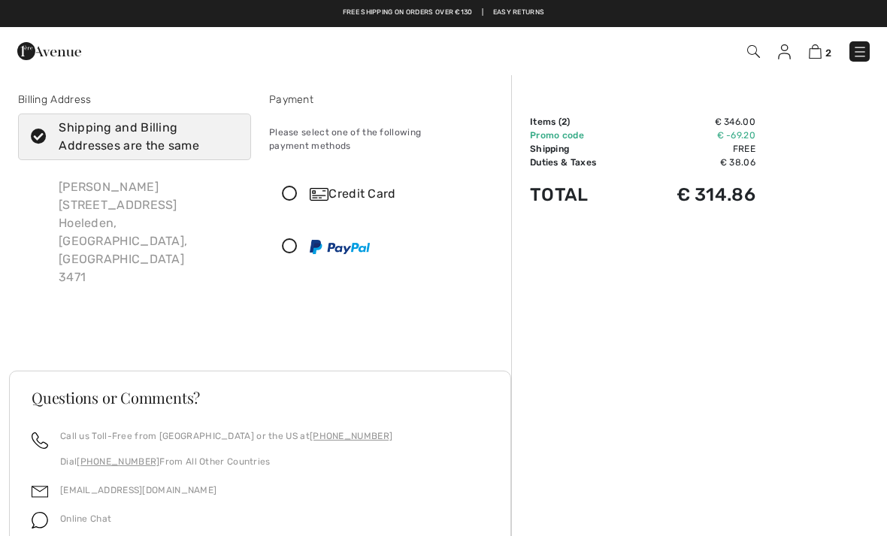
click at [291, 186] on icon at bounding box center [290, 194] width 40 height 16
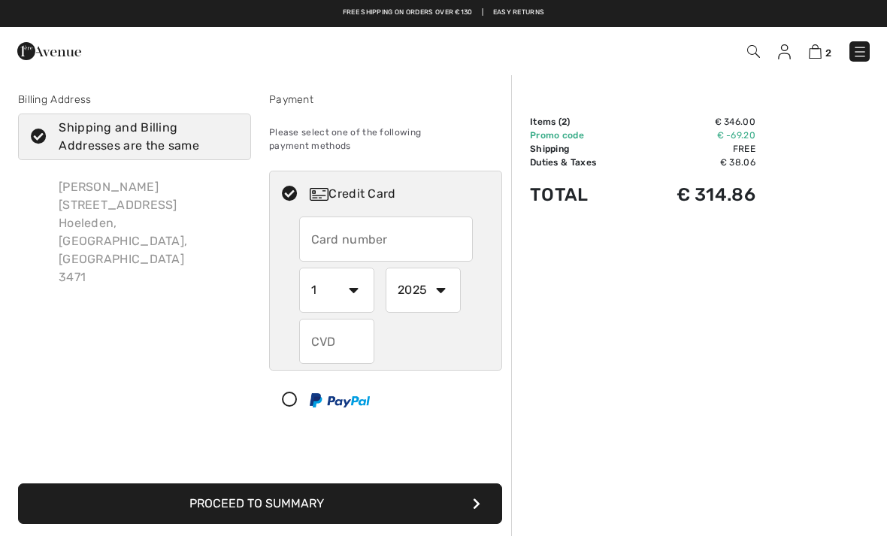
click at [337, 231] on input "text" at bounding box center [386, 238] width 174 height 45
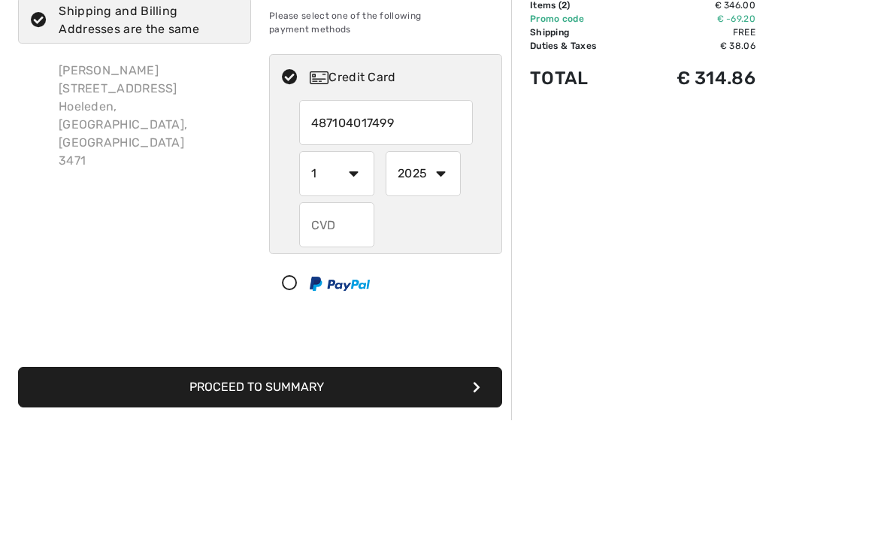
type input "487104017499"
click at [342, 268] on select "1 2 3 4 5 6 7 8 9 10 11 12" at bounding box center [336, 290] width 75 height 45
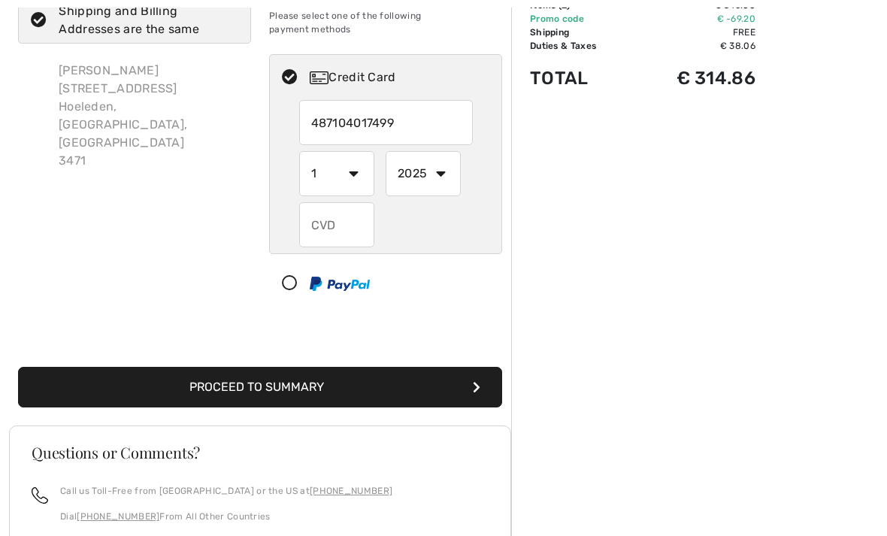
select select "8"
click at [446, 163] on select "2025 2026 2027 2028 2029 2030 2031 2032 2033 2034 2035" at bounding box center [423, 173] width 75 height 45
select select "2026"
click at [340, 211] on input "text" at bounding box center [336, 224] width 75 height 45
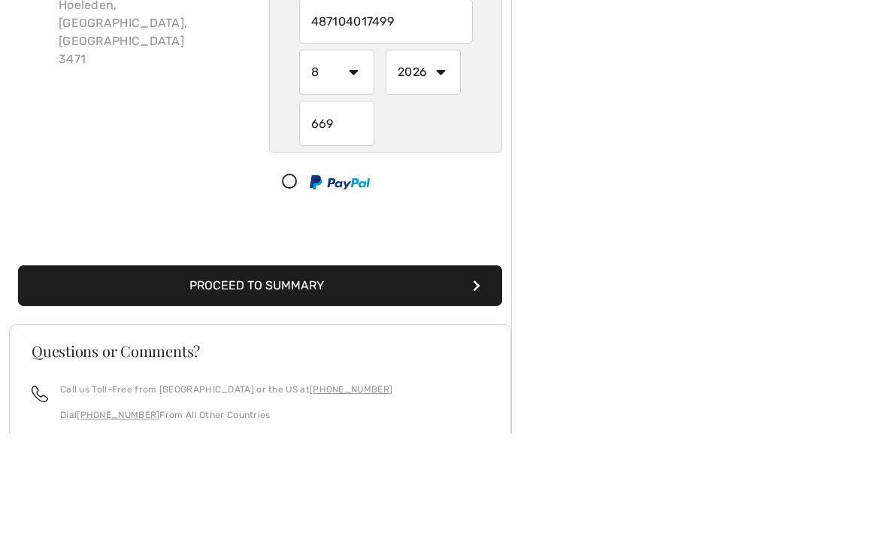
scroll to position [219, 0]
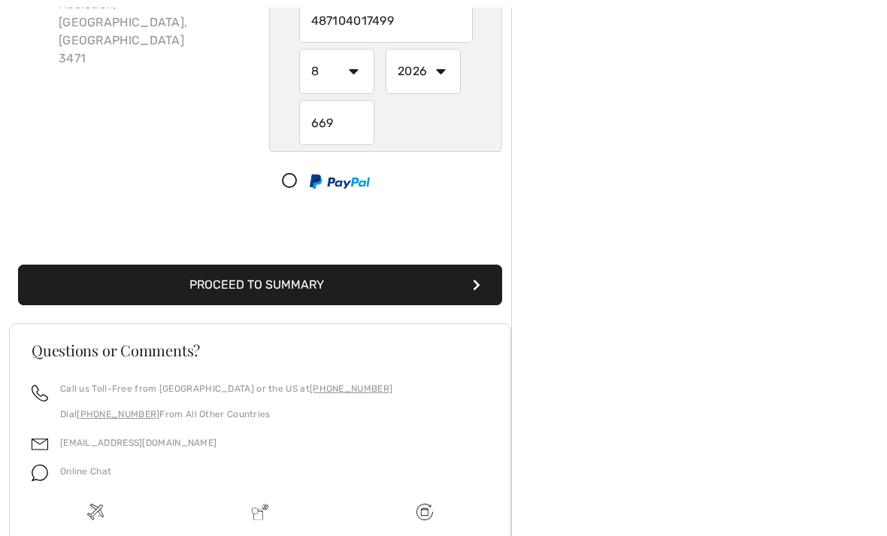
type input "669"
click at [444, 268] on button "Proceed to Summary" at bounding box center [260, 285] width 484 height 41
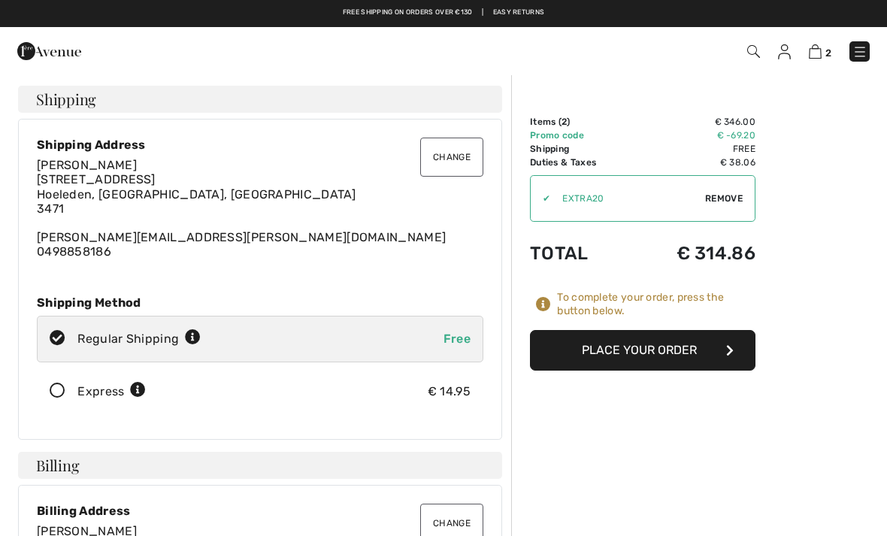
click at [812, 55] on img at bounding box center [815, 51] width 13 height 14
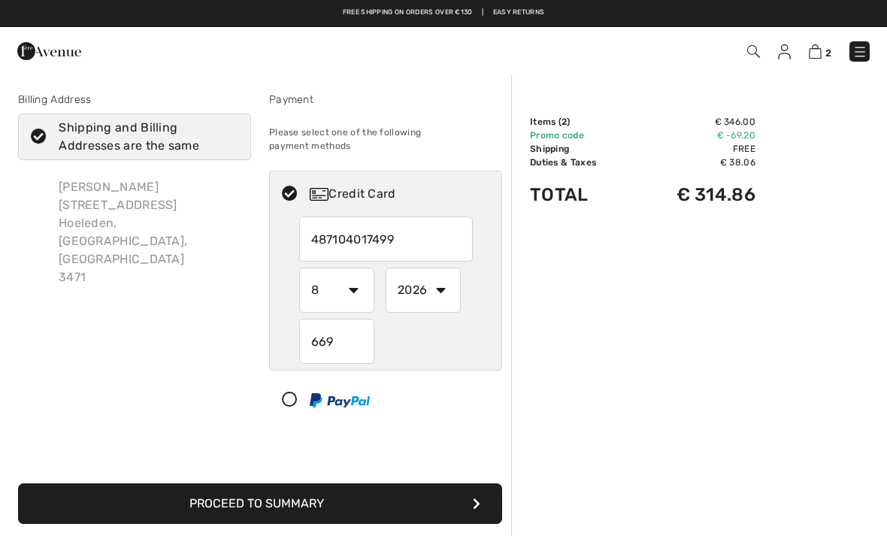
select select "8"
select select "2026"
